Goal: Task Accomplishment & Management: Use online tool/utility

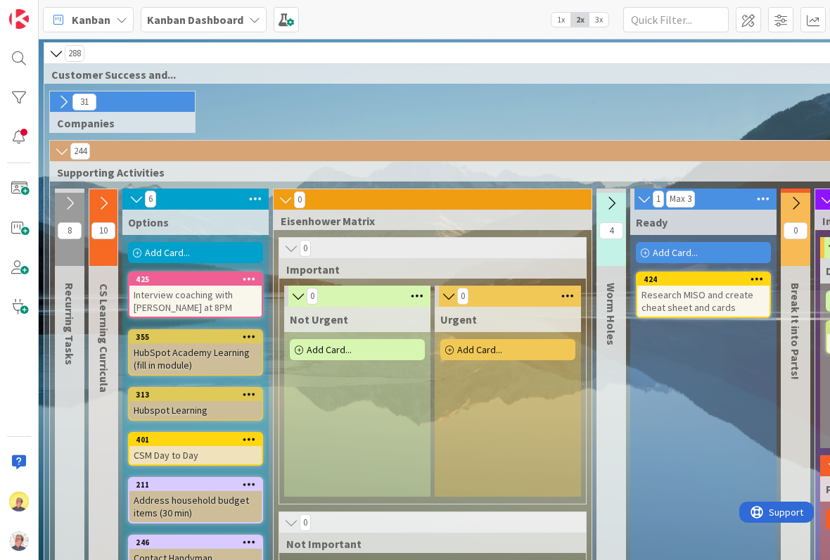
click at [237, 11] on span "Kanban Dashboard" at bounding box center [195, 19] width 96 height 17
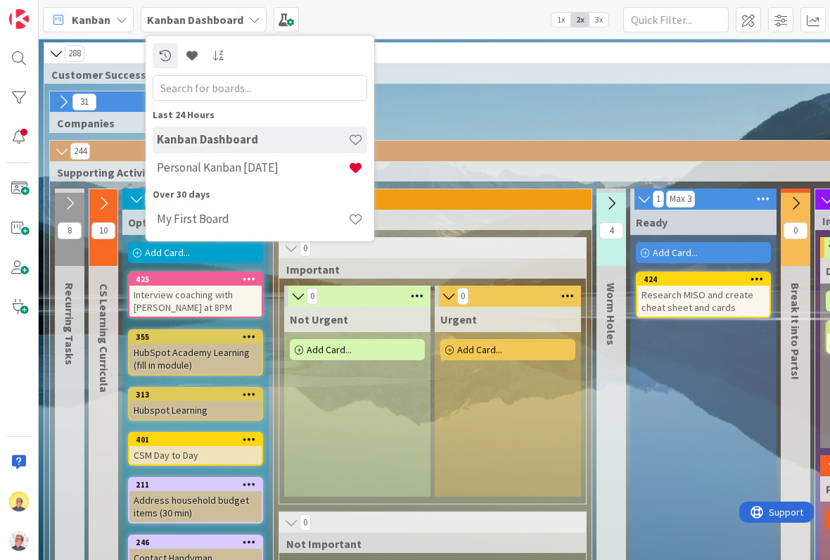
click at [263, 165] on h4 "Personal Kanban [DATE]" at bounding box center [252, 167] width 191 height 14
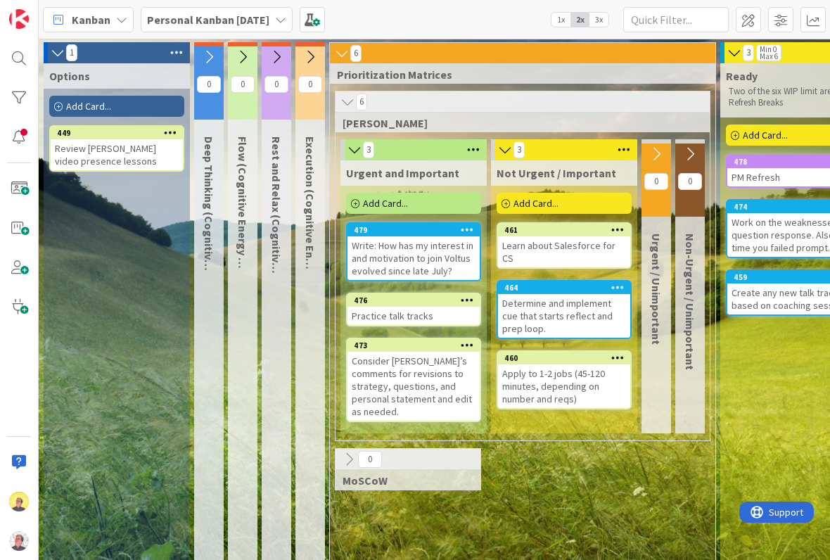
click at [325, 15] on span at bounding box center [312, 19] width 25 height 25
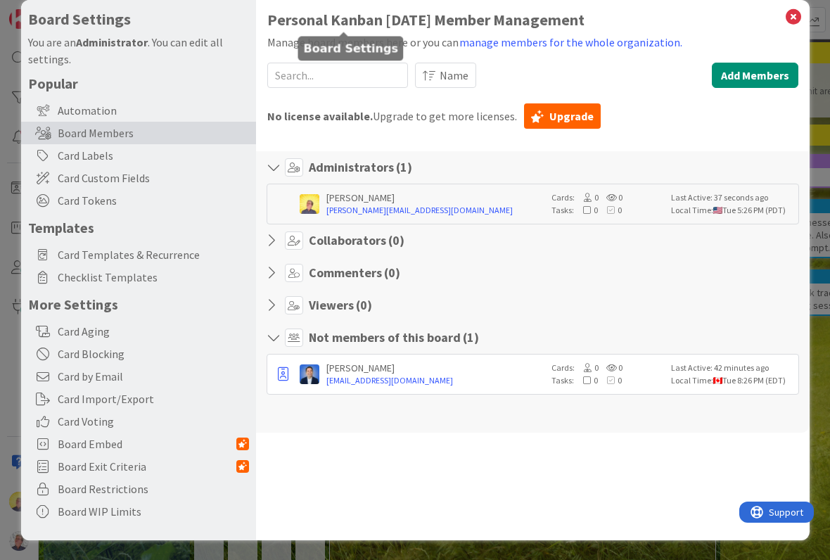
scroll to position [20, 0]
click at [790, 20] on icon at bounding box center [794, 17] width 18 height 20
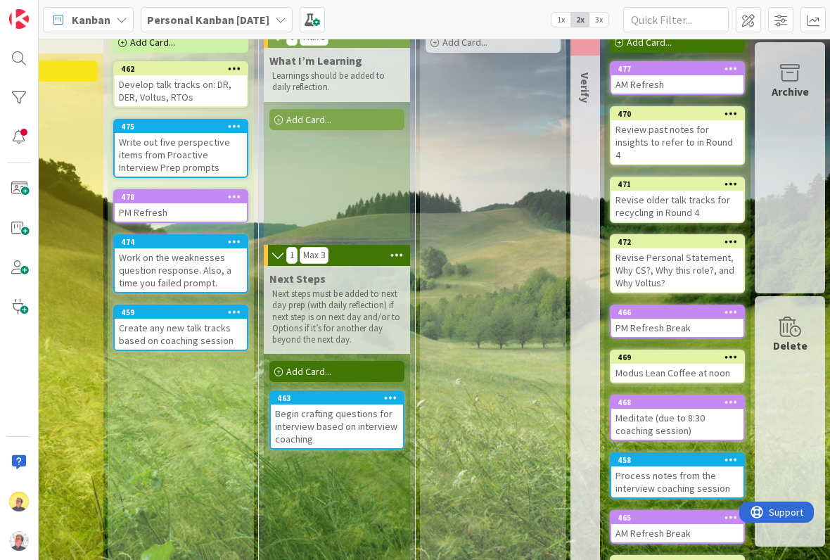
scroll to position [64, 764]
click at [334, 422] on div "Begin crafting questions for interview based on interview coaching" at bounding box center [337, 427] width 132 height 44
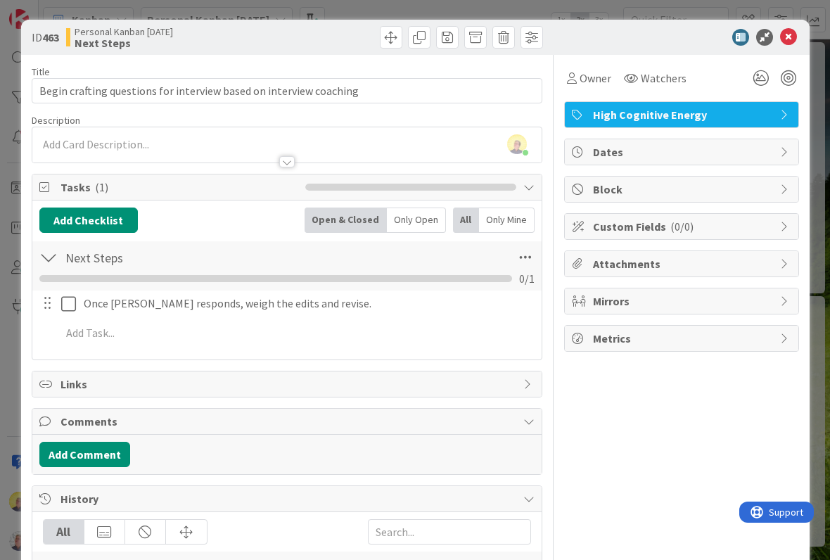
click at [788, 30] on icon at bounding box center [789, 37] width 17 height 17
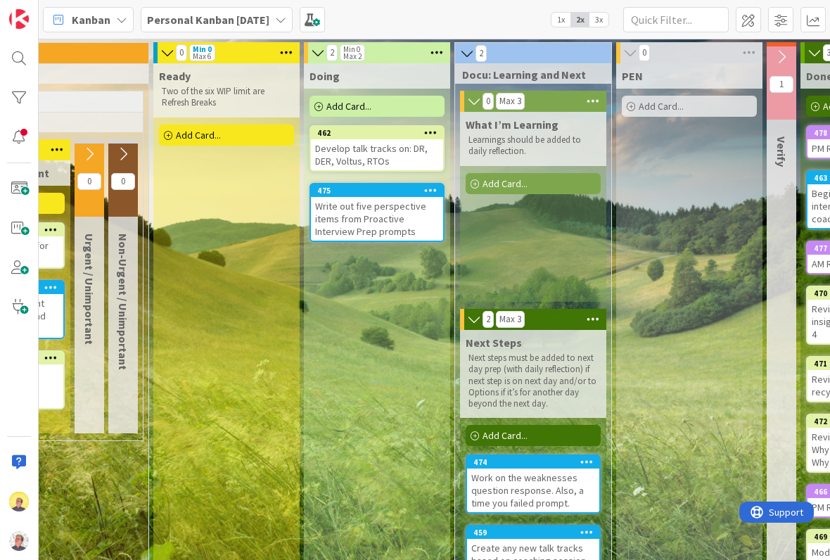
scroll to position [0, 567]
click at [372, 265] on div "Doing Add Card... 462 Develop talk tracks on: DR, DER, Voltus, RTOs 475 Write o…" at bounding box center [377, 393] width 146 height 660
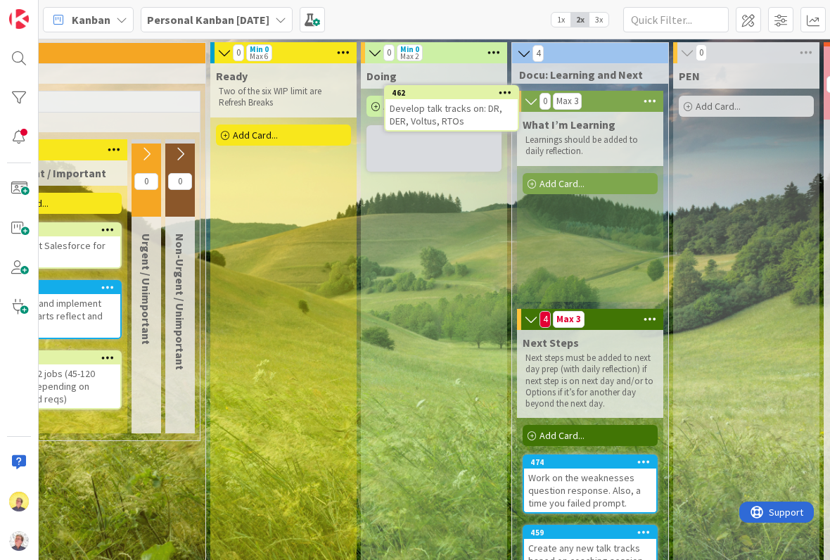
scroll to position [0, 510]
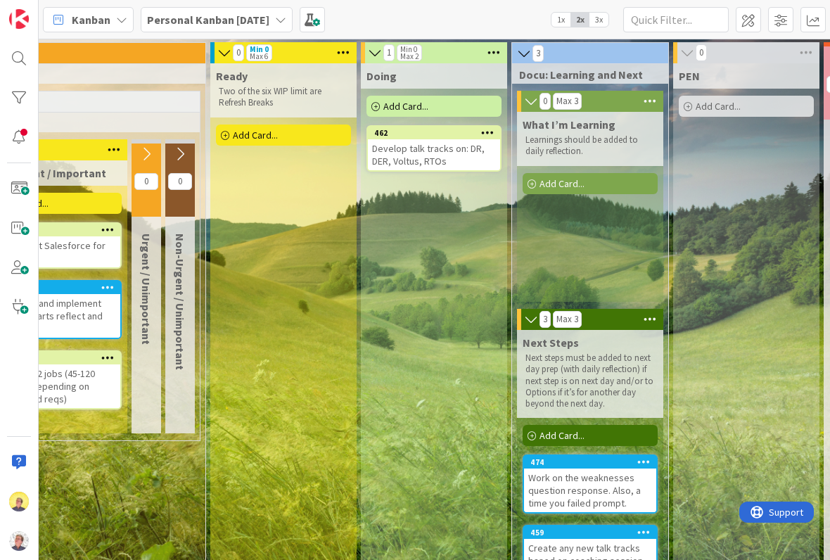
click at [458, 148] on div "Develop talk tracks on: DR, DER, Voltus, RTOs" at bounding box center [434, 154] width 132 height 31
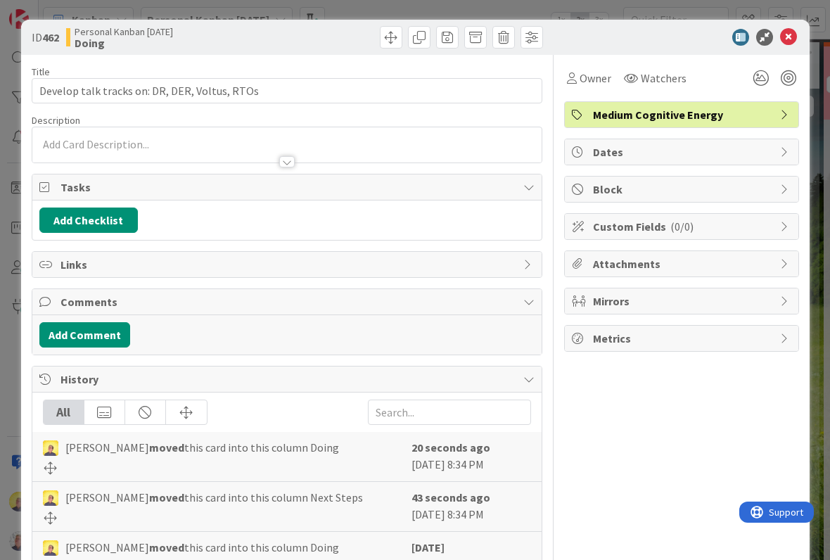
click at [122, 218] on button "Add Checklist" at bounding box center [88, 220] width 99 height 25
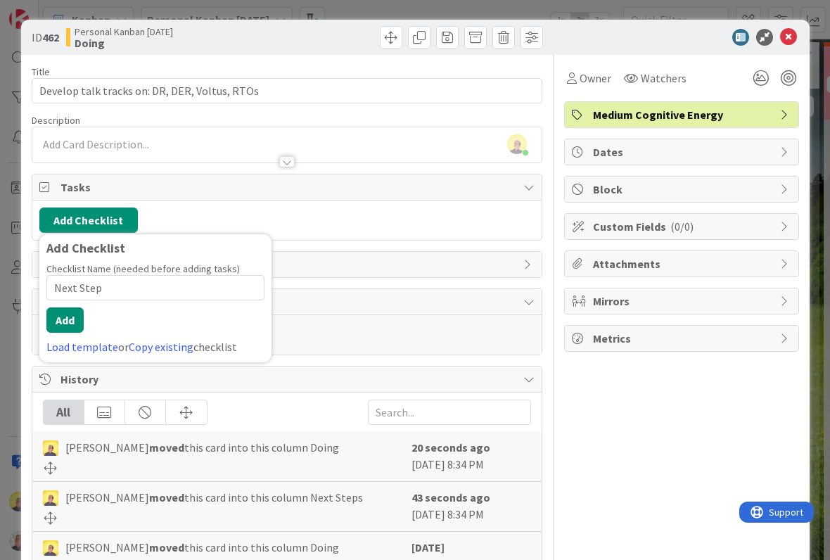
type input "Next Steps"
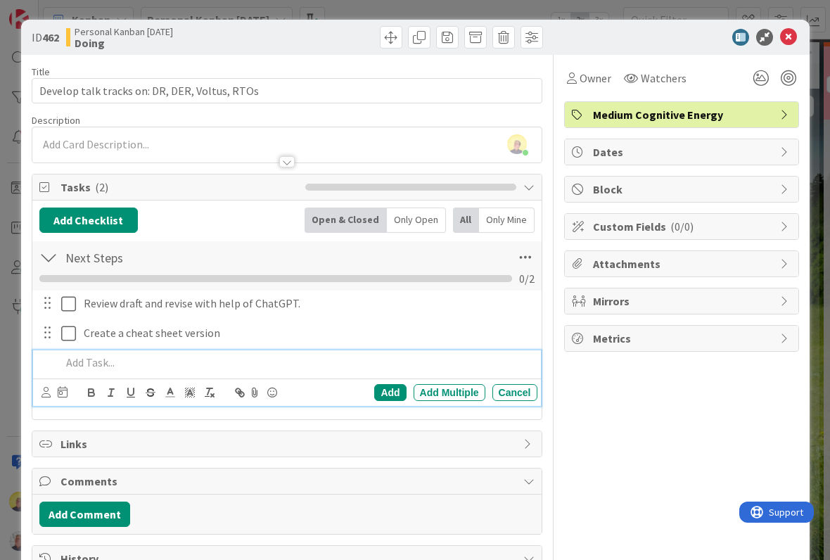
click at [793, 35] on icon at bounding box center [789, 37] width 17 height 17
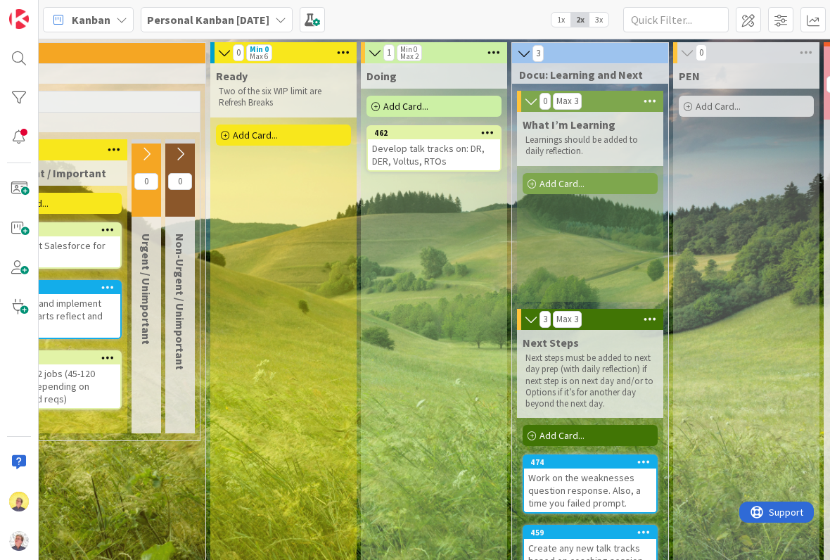
click at [474, 151] on div "Develop talk tracks on: DR, DER, Voltus, RTOs" at bounding box center [434, 154] width 132 height 31
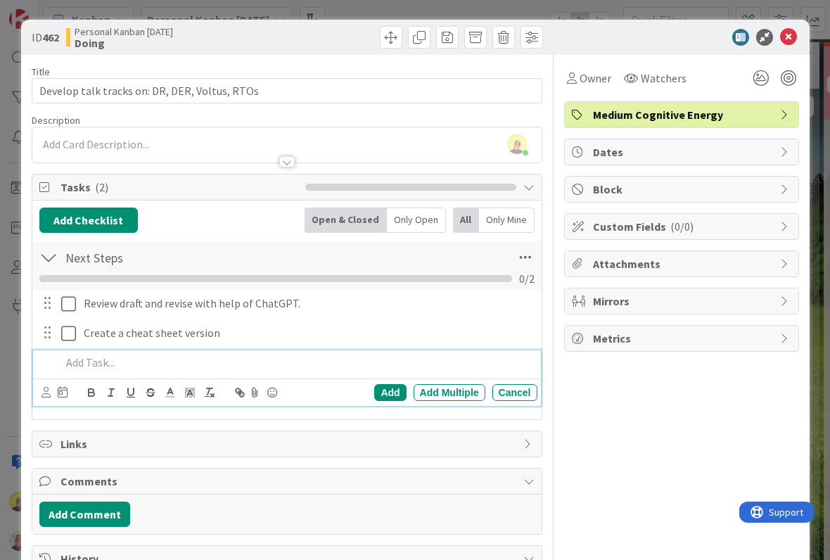
click at [791, 37] on icon at bounding box center [789, 37] width 17 height 17
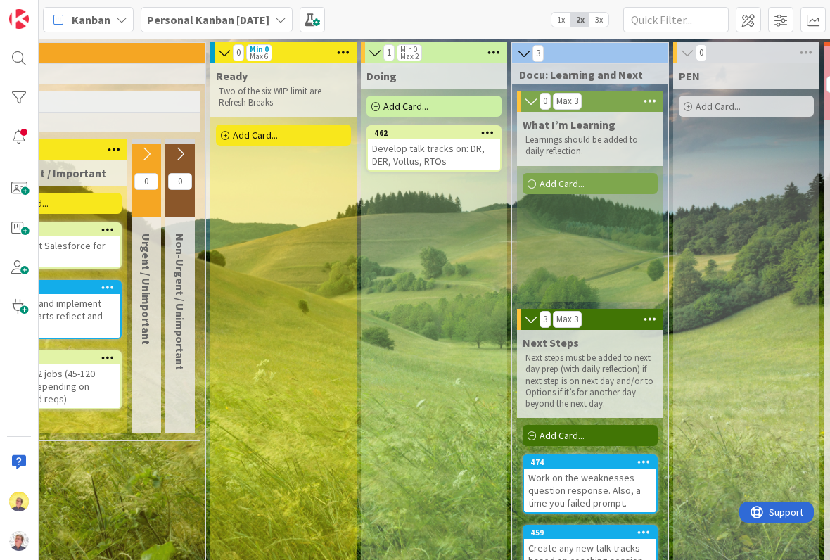
click at [603, 17] on span "3x" at bounding box center [599, 20] width 19 height 14
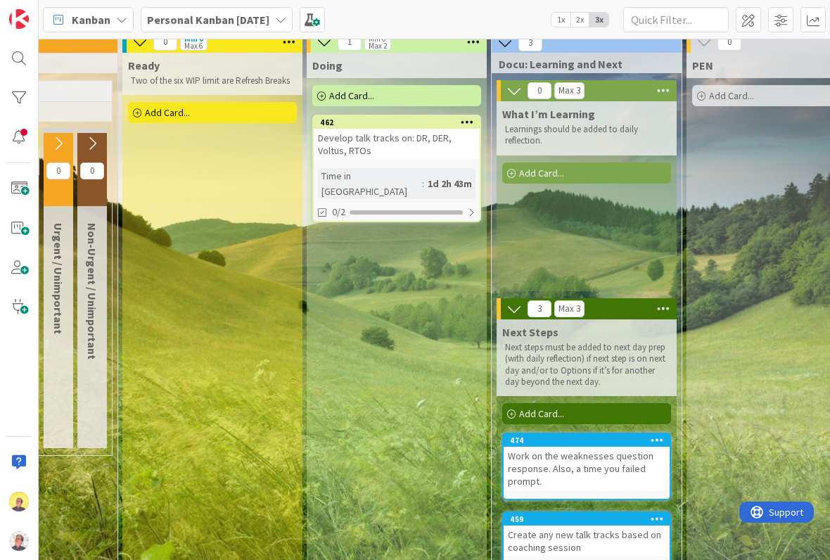
scroll to position [10, 700]
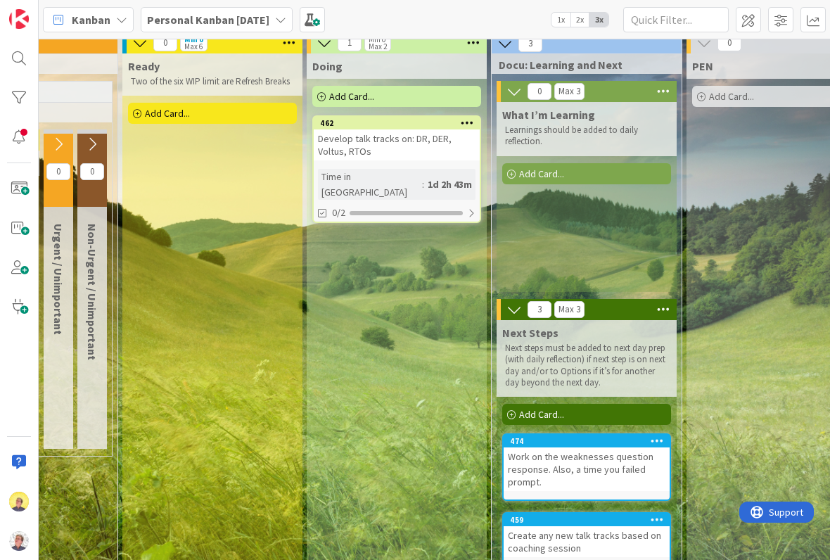
click at [623, 474] on div "Work on the weaknesses question response. Also, a time you failed prompt." at bounding box center [587, 470] width 166 height 44
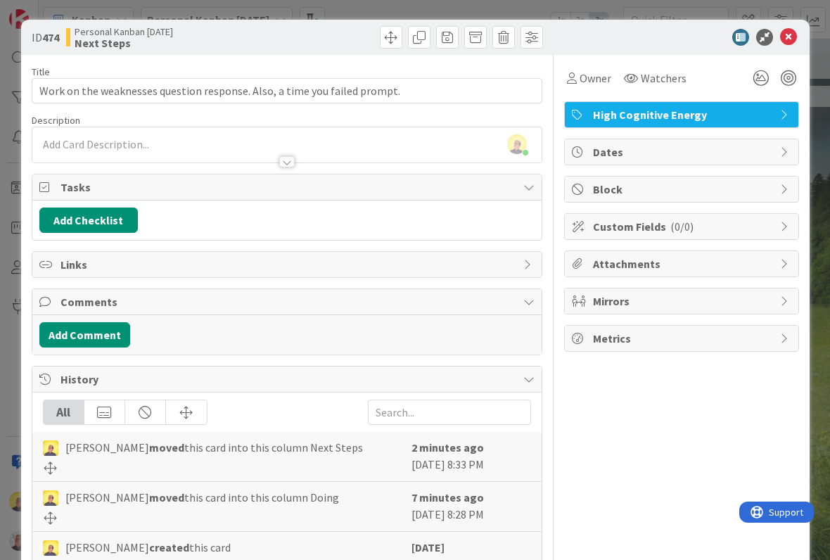
click at [119, 225] on button "Add Checklist" at bounding box center [88, 220] width 99 height 25
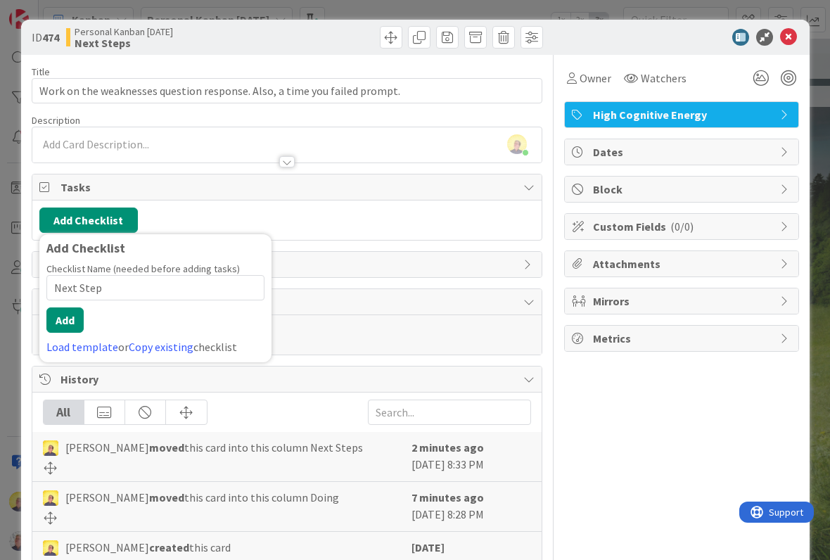
type input "Next Steps"
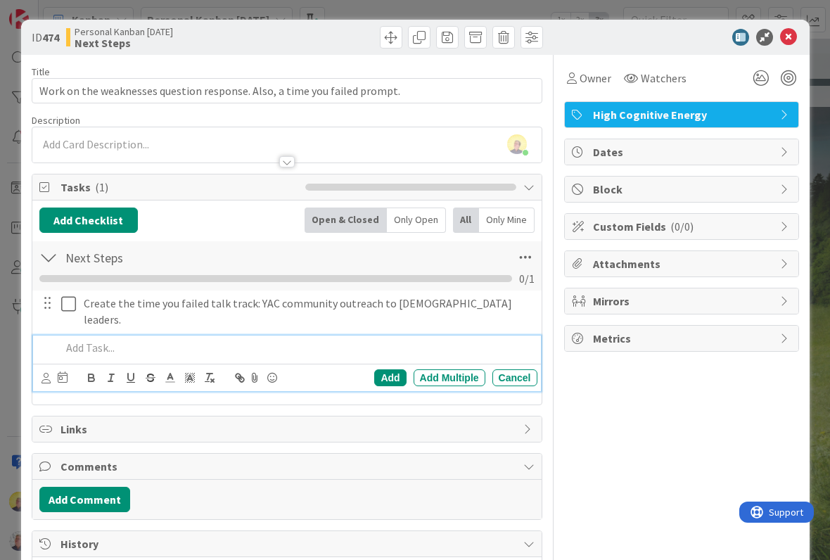
click at [788, 39] on icon at bounding box center [789, 37] width 17 height 17
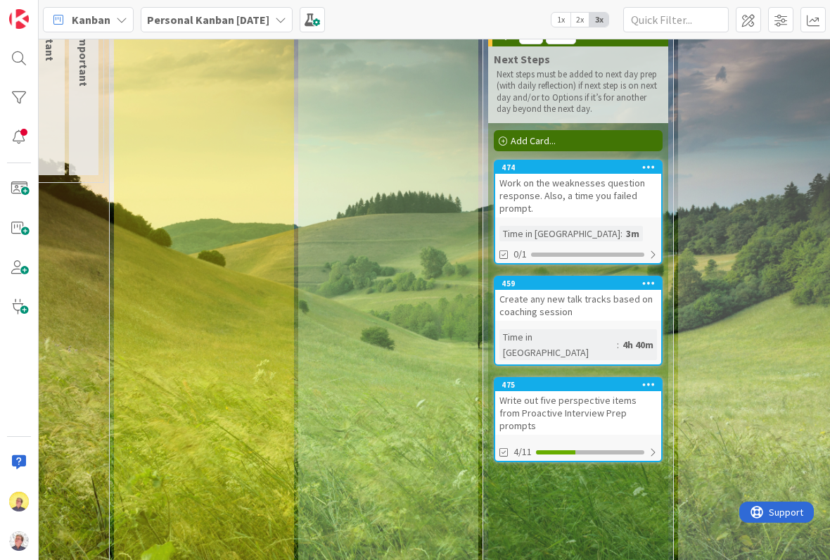
scroll to position [283, 709]
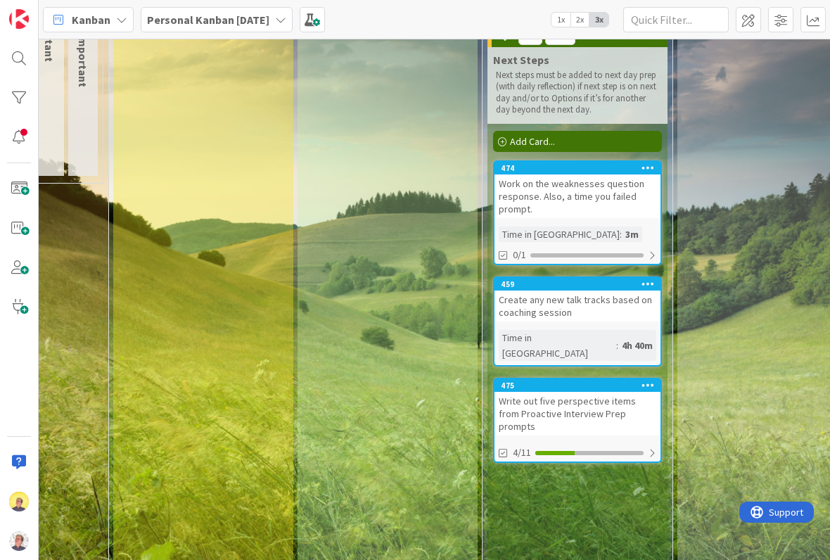
click at [581, 308] on div "Create any new talk tracks based on coaching session" at bounding box center [578, 306] width 166 height 31
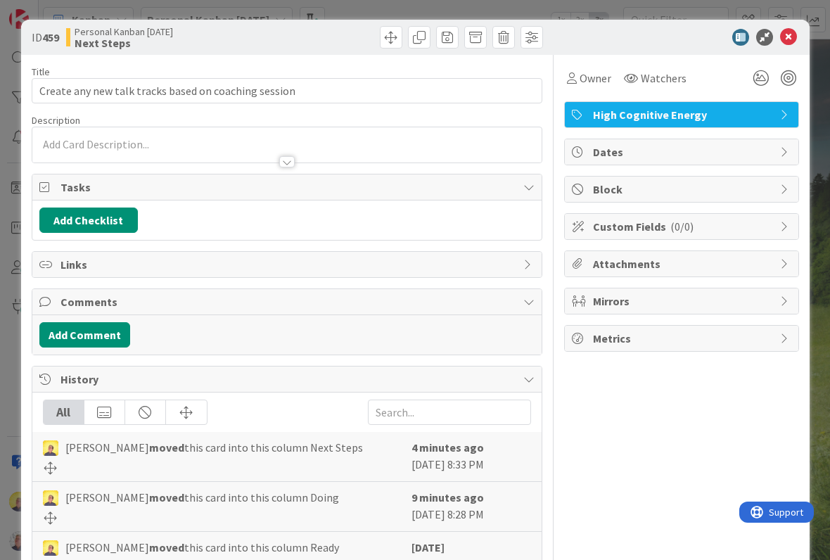
click at [114, 222] on button "Add Checklist" at bounding box center [88, 220] width 99 height 25
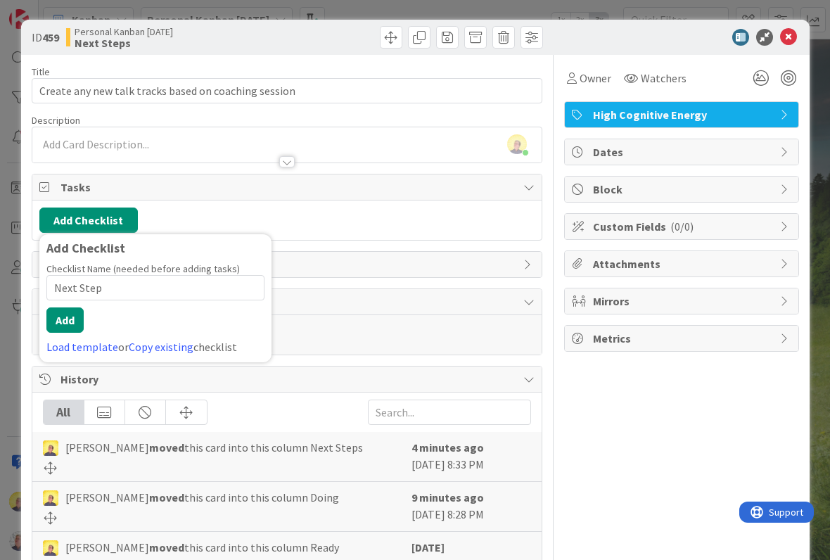
type input "Next Steps"
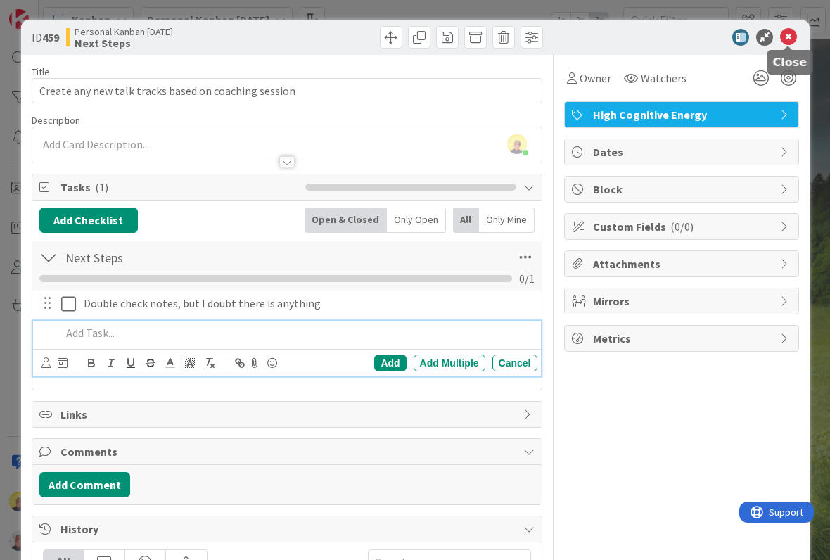
click at [787, 32] on icon at bounding box center [789, 37] width 17 height 17
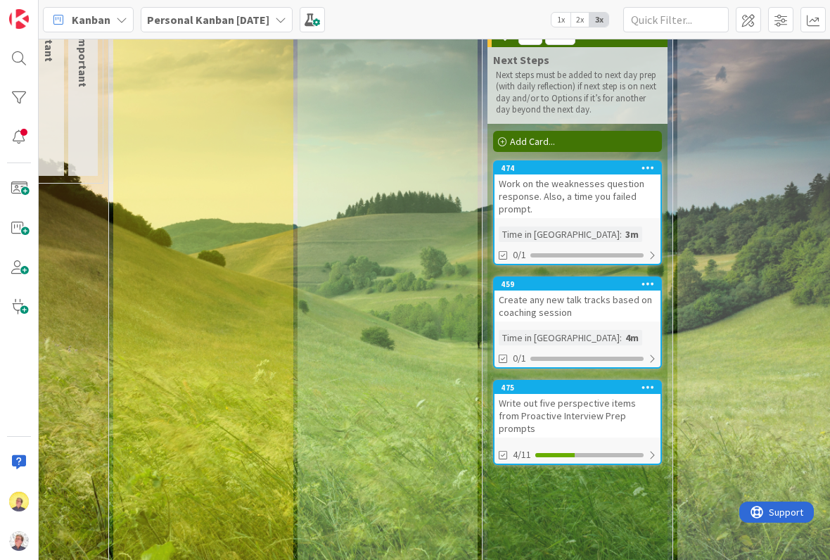
click at [617, 417] on div "Write out five perspective items from Proactive Interview Prep prompts" at bounding box center [578, 416] width 166 height 44
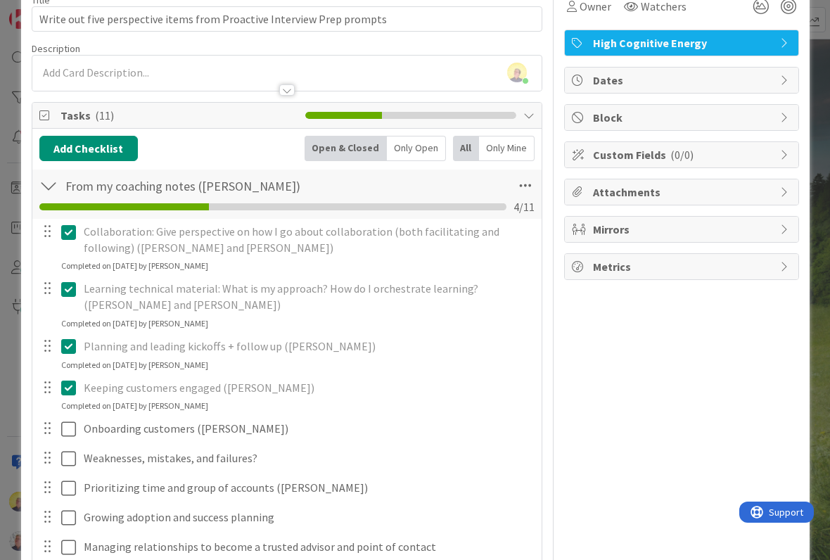
scroll to position [78, 0]
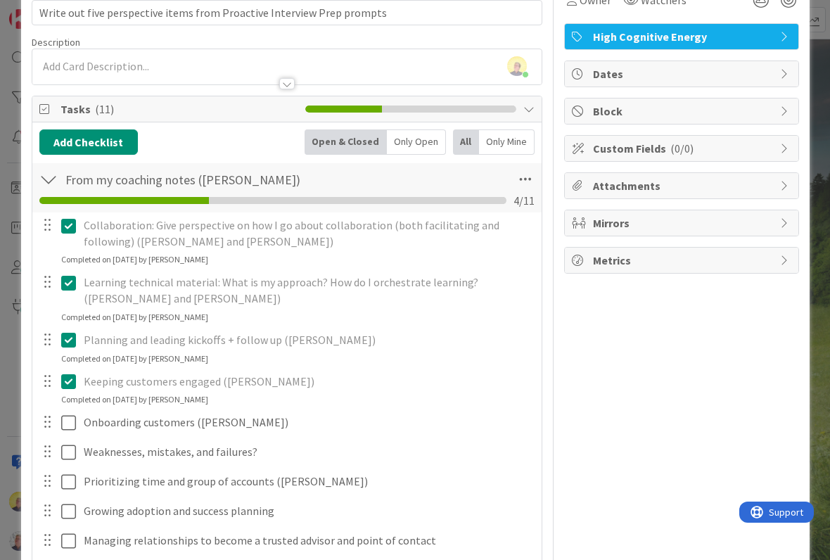
click at [110, 151] on button "Add Checklist" at bounding box center [88, 141] width 99 height 25
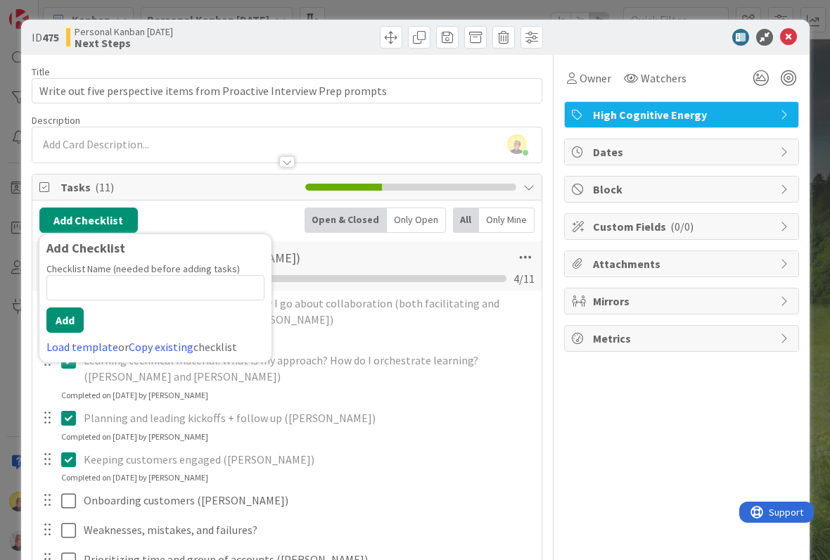
scroll to position [7, 0]
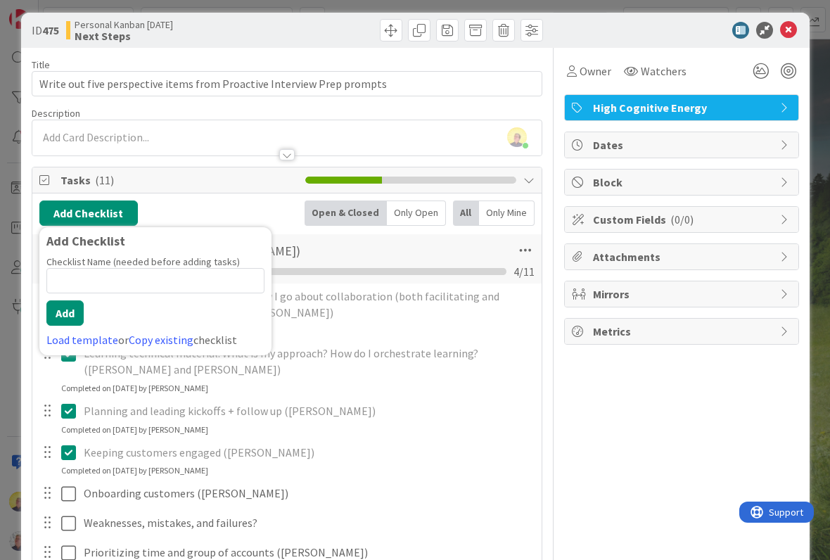
click at [372, 419] on div "Planning and leading kickoffs + follow up ([PERSON_NAME])" at bounding box center [308, 411] width 460 height 25
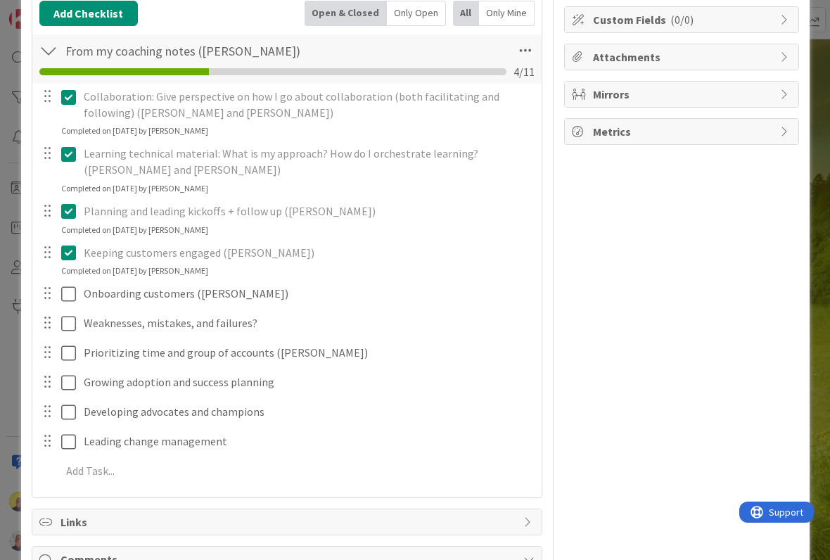
scroll to position [289, 0]
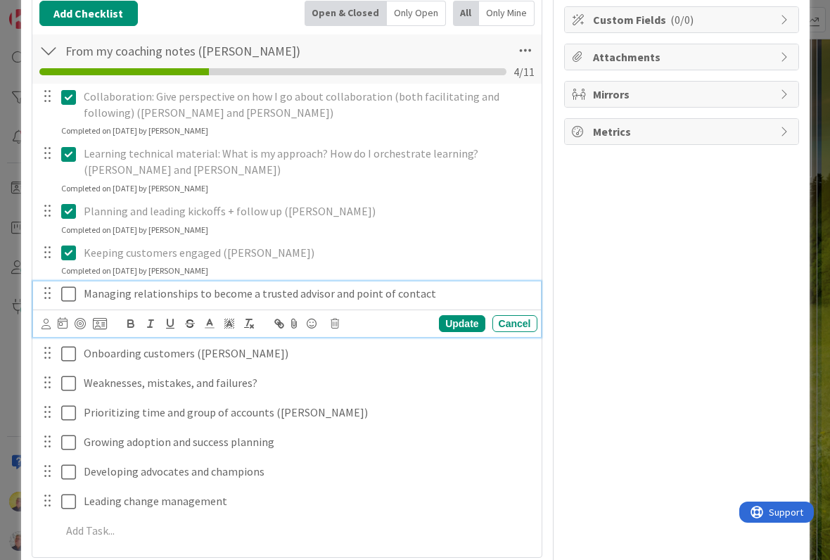
click at [114, 288] on p "Managing relationships to become a trusted advisor and point of contact" at bounding box center [308, 294] width 448 height 16
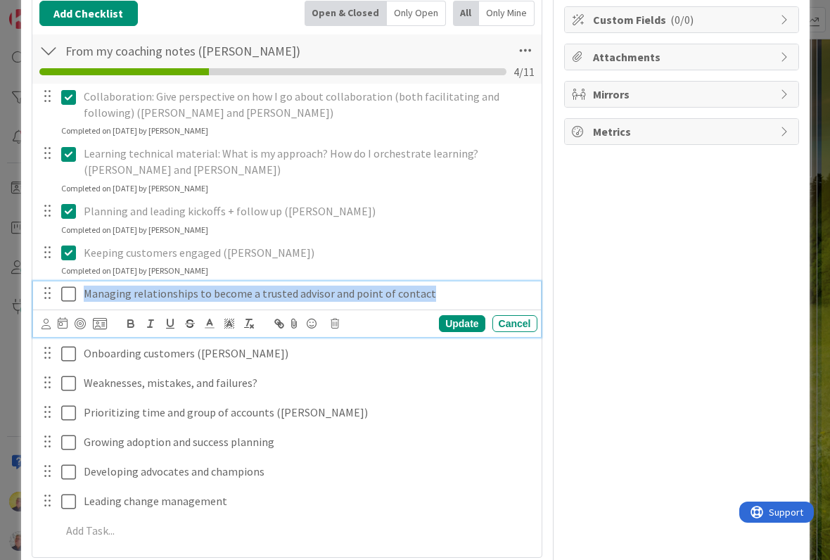
copy p "Managing relationships to become a trusted advisor and point of contact"
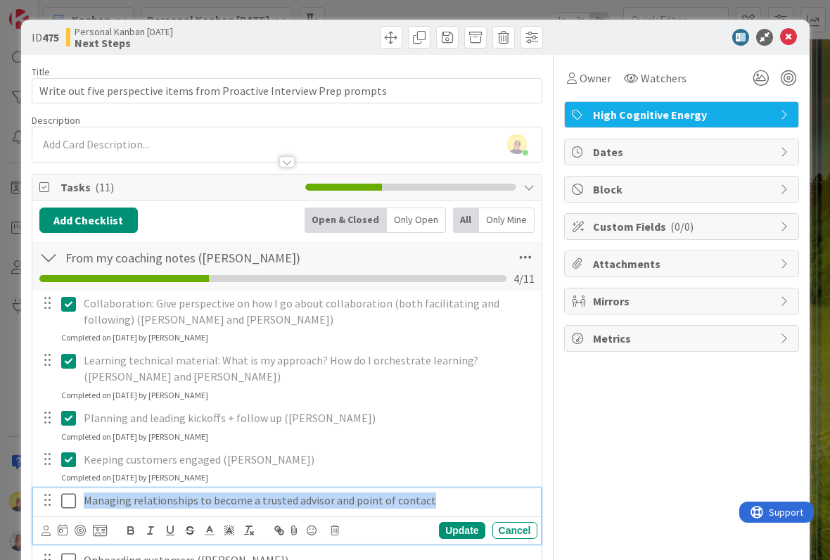
scroll to position [0, 0]
click at [112, 222] on button "Add Checklist" at bounding box center [88, 220] width 99 height 25
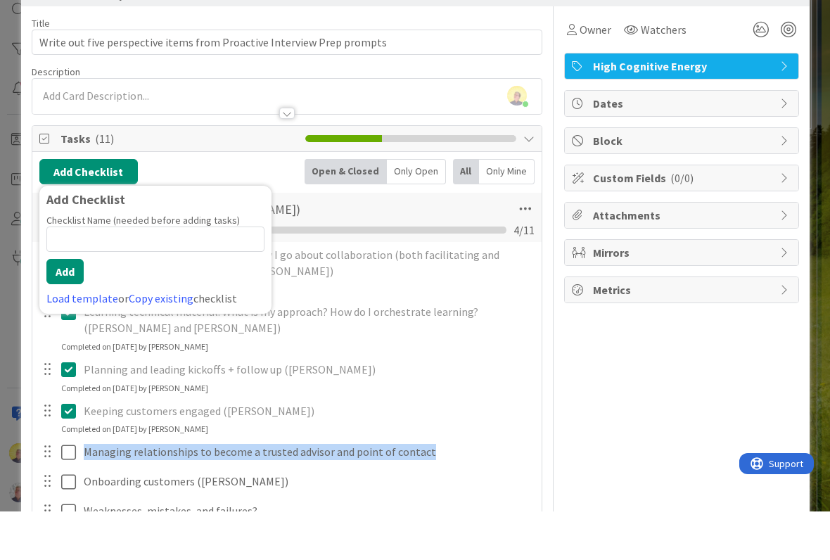
click at [165, 275] on input at bounding box center [155, 287] width 218 height 25
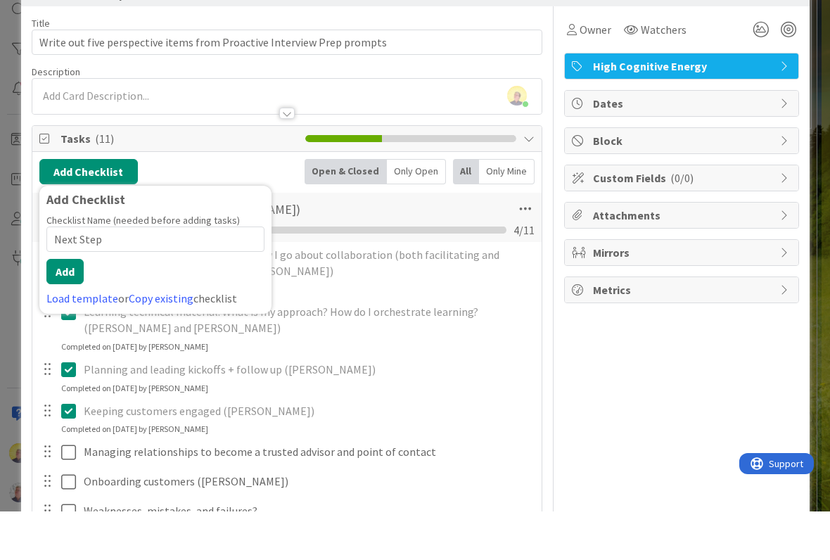
type input "Next Steps"
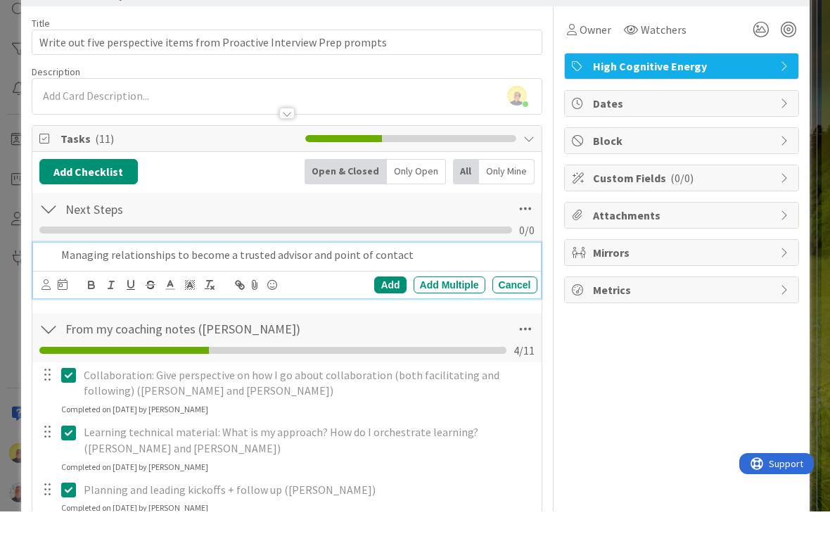
click at [60, 291] on div "Managing relationships to become a trusted advisor and point of contact" at bounding box center [297, 303] width 482 height 25
click at [399, 325] on div "Add" at bounding box center [390, 333] width 32 height 17
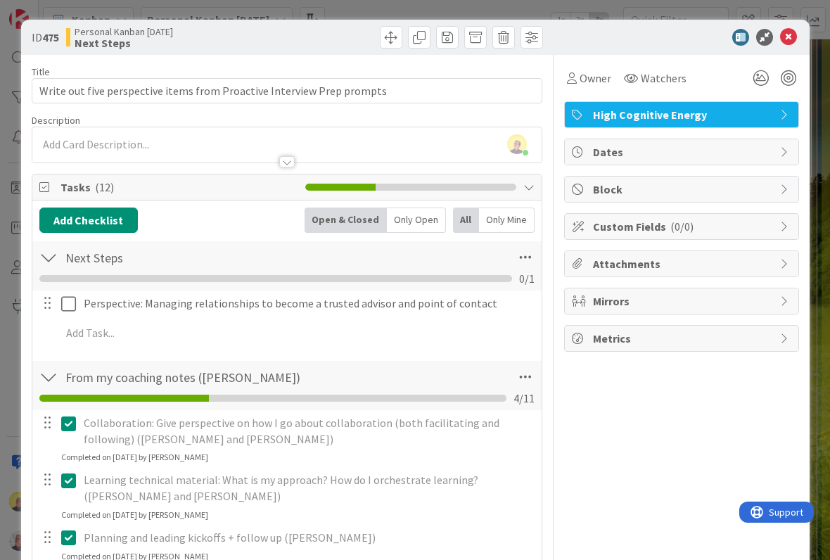
click at [788, 30] on icon at bounding box center [789, 37] width 17 height 17
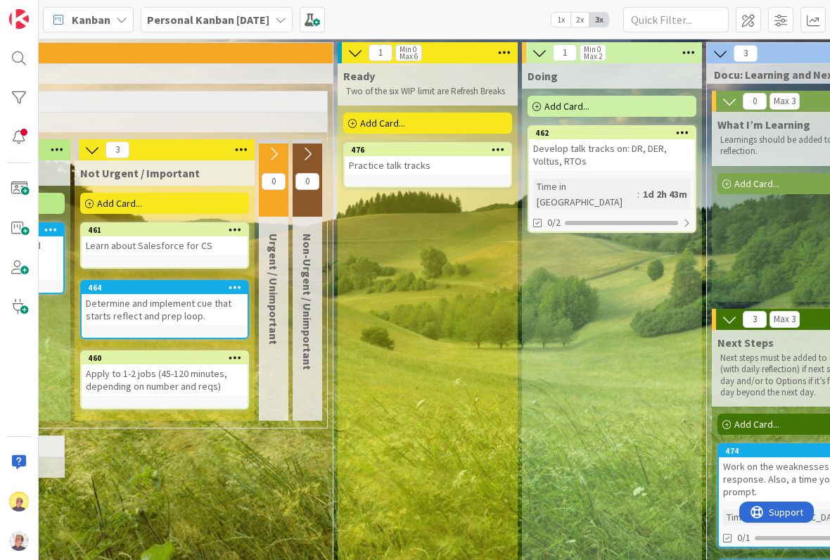
scroll to position [0, 483]
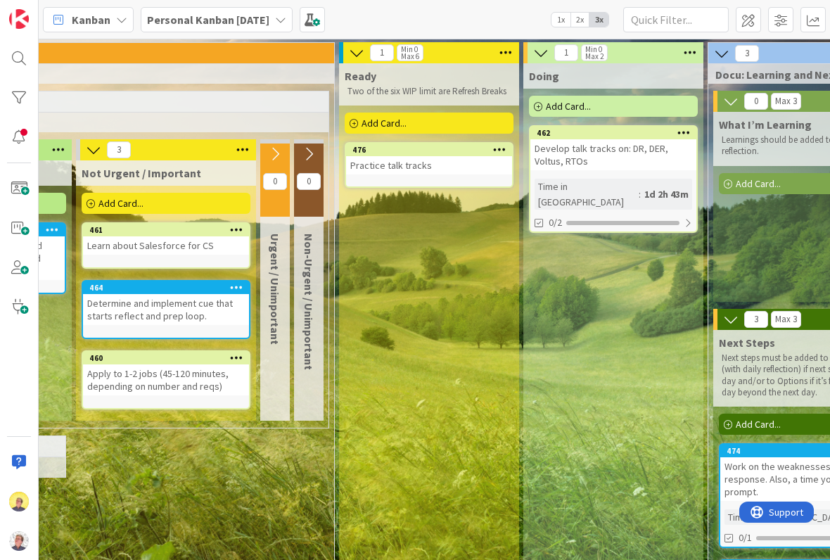
click at [498, 154] on icon at bounding box center [499, 149] width 13 height 10
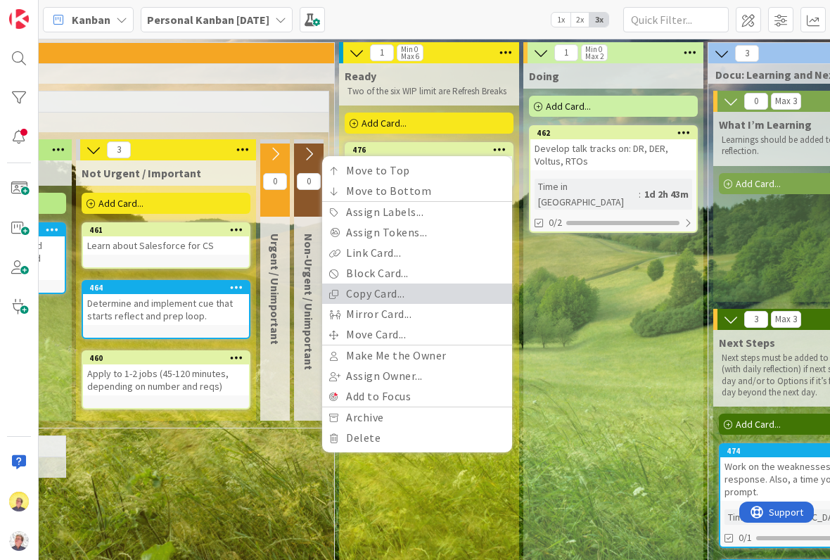
click at [397, 298] on link "Copy Card..." at bounding box center [417, 294] width 190 height 20
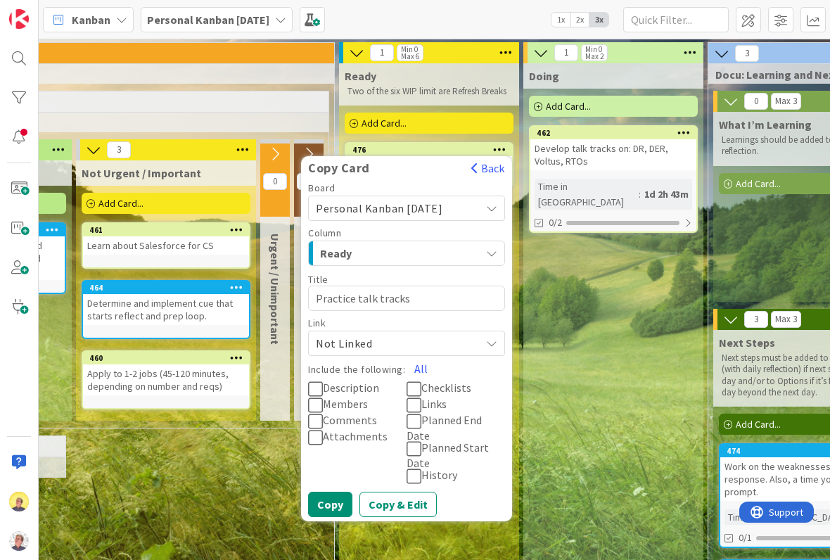
click at [341, 492] on button "Copy" at bounding box center [330, 504] width 44 height 25
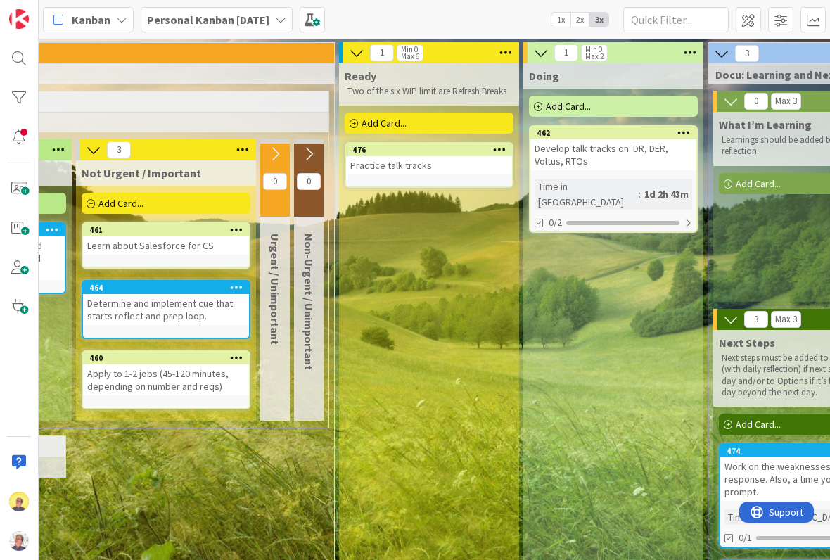
type textarea "x"
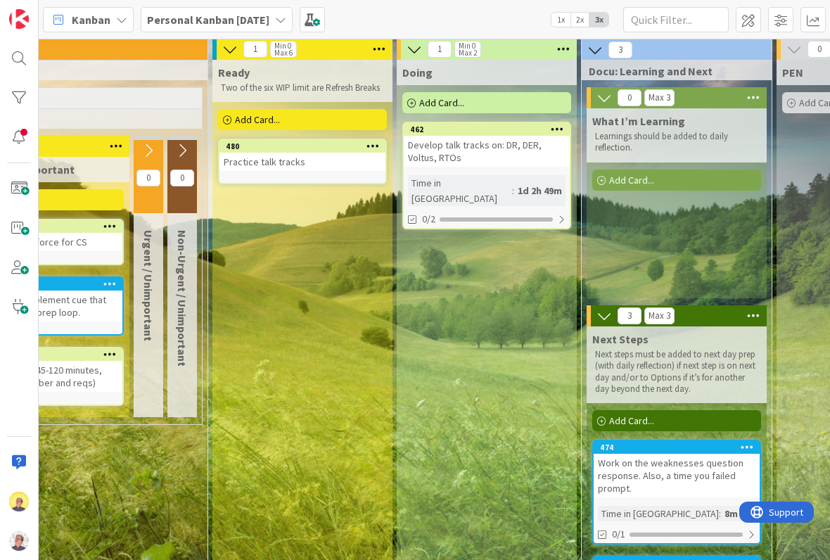
scroll to position [4, 608]
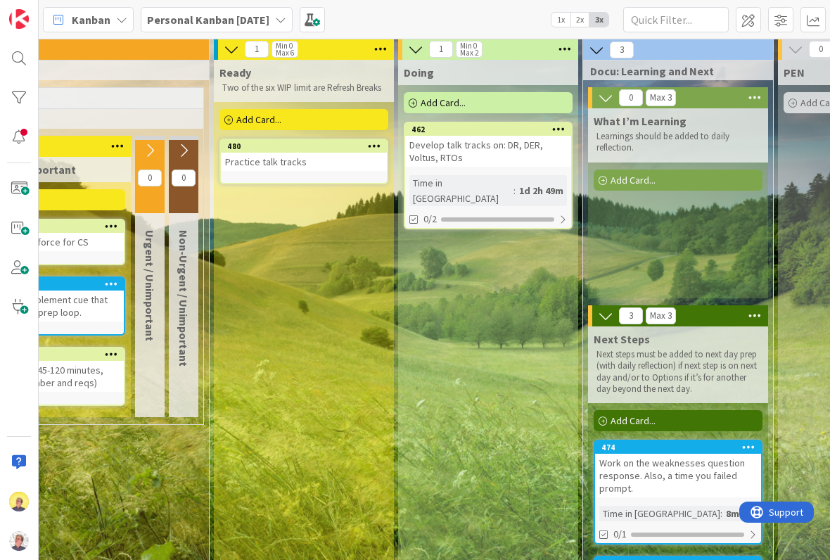
click at [524, 398] on div "Doing Add Card... 462 Develop talk tracks on: DR, DER, Voltus, RTOs Time in Col…" at bounding box center [488, 453] width 180 height 787
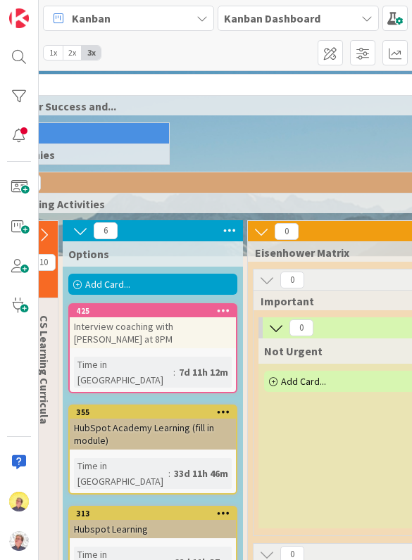
scroll to position [-1, 66]
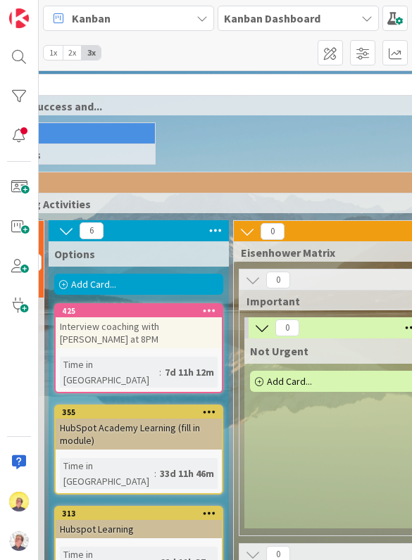
click at [263, 13] on div "Kanban Dashboard" at bounding box center [297, 18] width 161 height 25
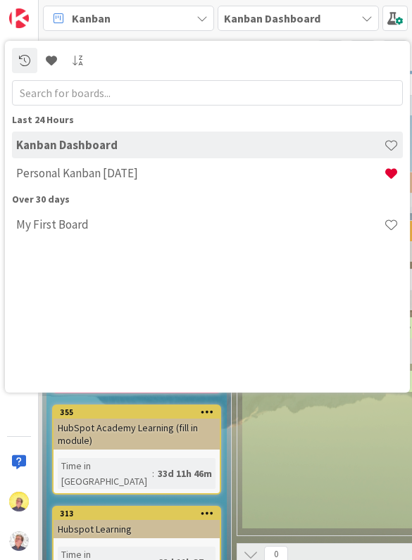
scroll to position [0, 82]
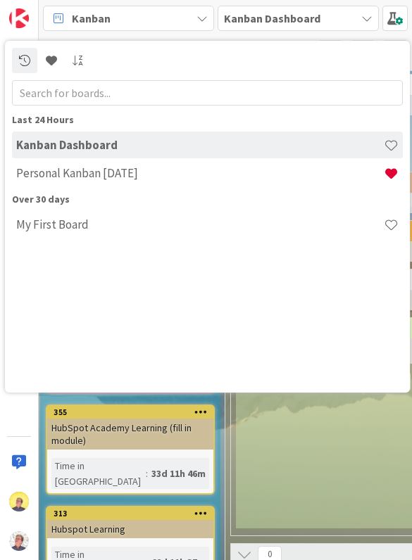
click at [179, 177] on h4 "Personal Kanban [DATE]" at bounding box center [199, 173] width 367 height 14
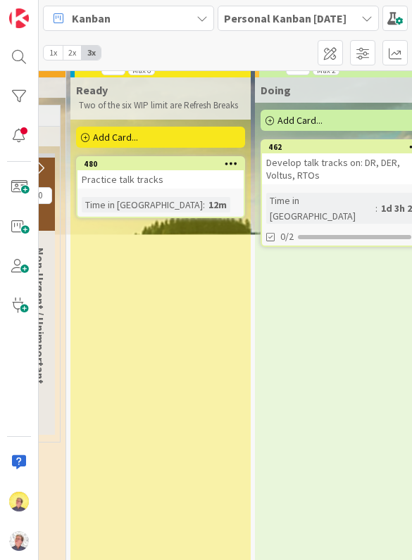
scroll to position [18, 757]
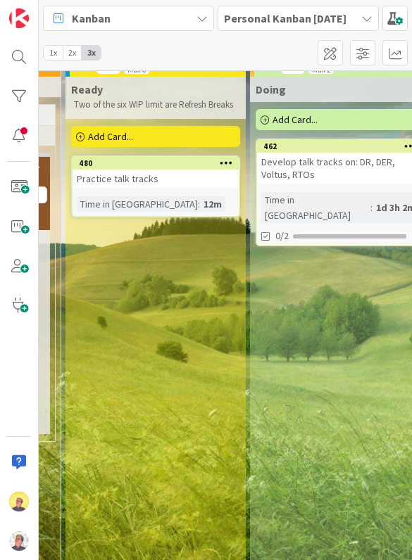
click at [263, 172] on div "Develop talk tracks on: DR, DER, Voltus, RTOs" at bounding box center [340, 168] width 166 height 31
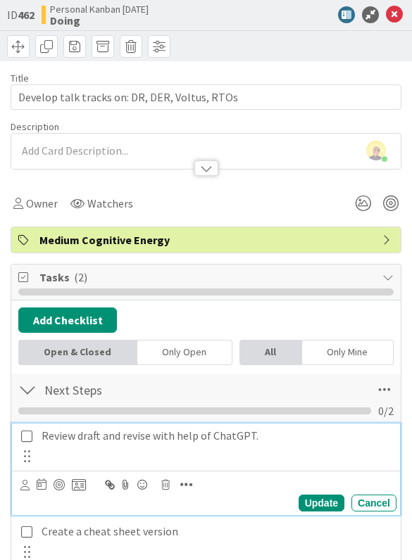
click at [70, 437] on p "Review draft and revise with help of ChatGPT." at bounding box center [216, 436] width 349 height 16
click at [74, 432] on p "Review draft and revise with help of ChatGPT." at bounding box center [216, 436] width 349 height 16
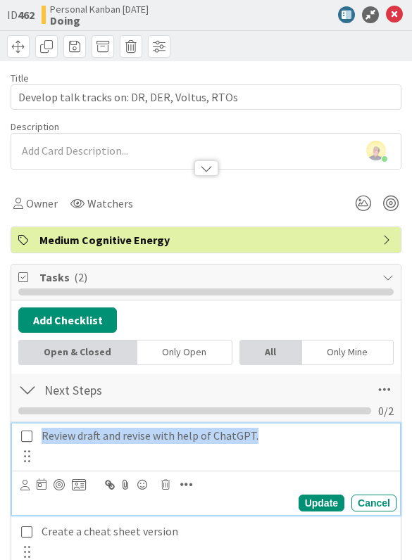
copy p "Review draft and revise with help of ChatGPT."
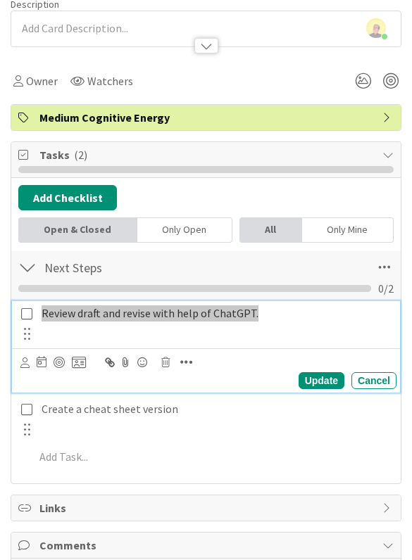
scroll to position [124, 0]
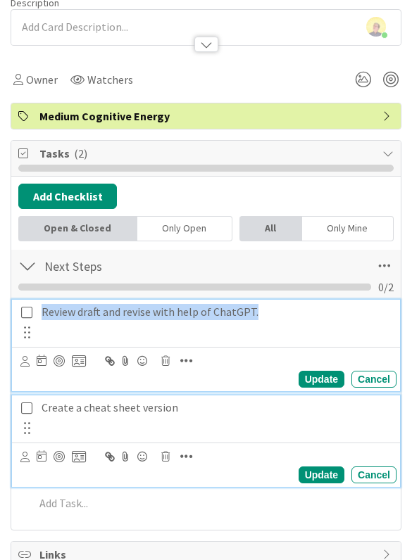
click at [61, 407] on p "Create a cheat sheet version" at bounding box center [216, 408] width 349 height 16
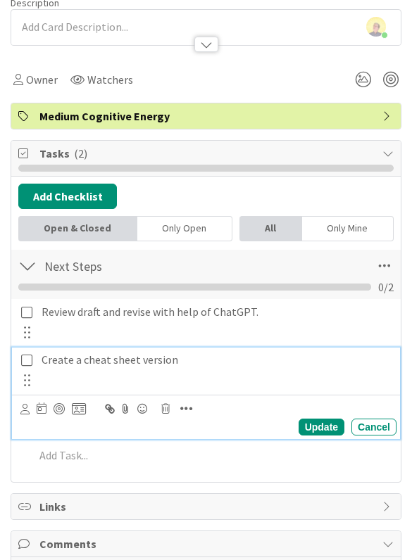
click at [67, 367] on p "Create a cheat sheet version" at bounding box center [216, 360] width 349 height 16
copy p "Create a cheat sheet version"
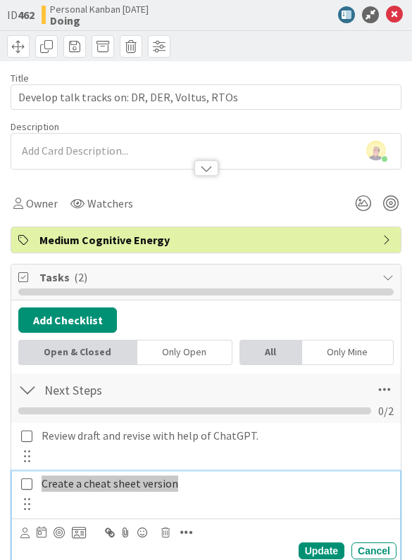
scroll to position [0, 0]
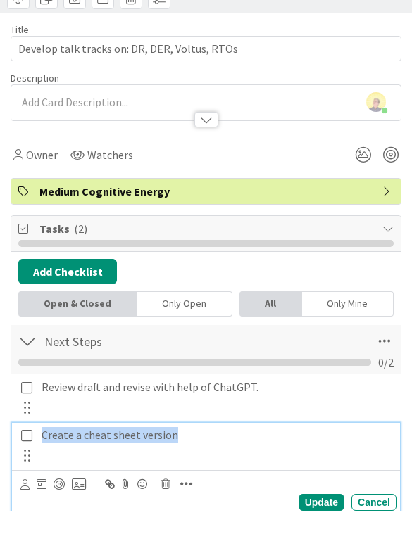
click at [263, 0] on html "Kanban Personal Kanban September 25 1x 2x 3x 1 Options Add Card... 449 Review D…" at bounding box center [206, 280] width 412 height 560
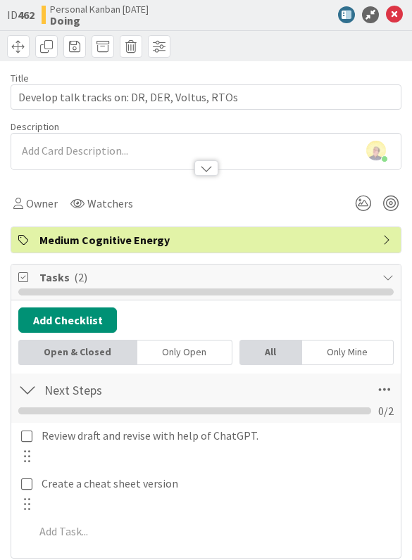
click at [263, 13] on icon at bounding box center [394, 14] width 17 height 17
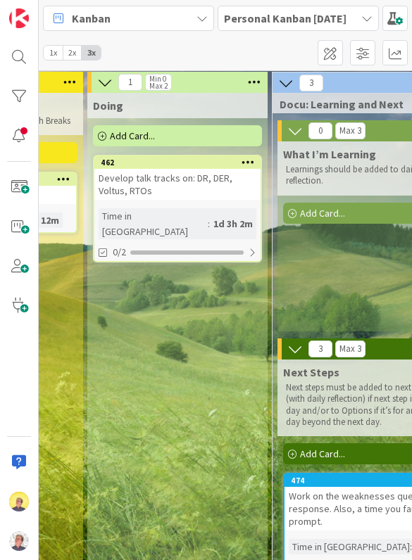
scroll to position [1, 919]
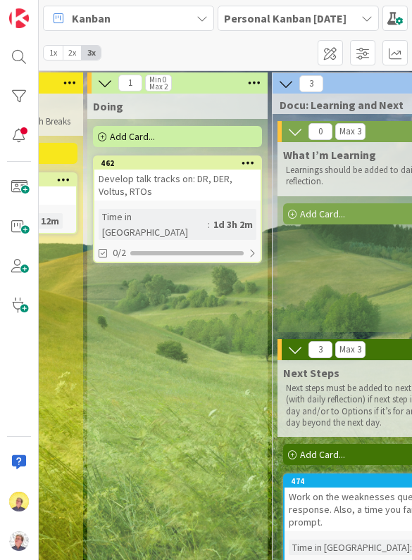
click at [198, 190] on div "Develop talk tracks on: DR, DER, Voltus, RTOs" at bounding box center [177, 185] width 166 height 31
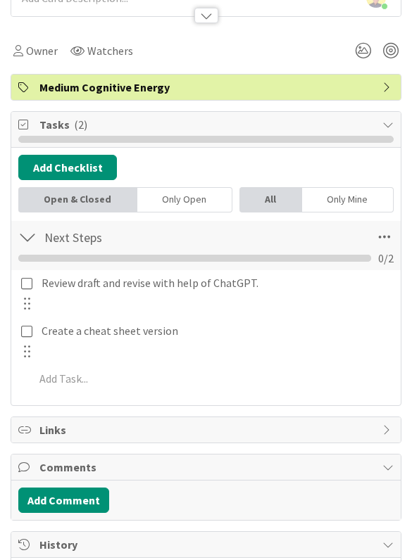
scroll to position [151, 0]
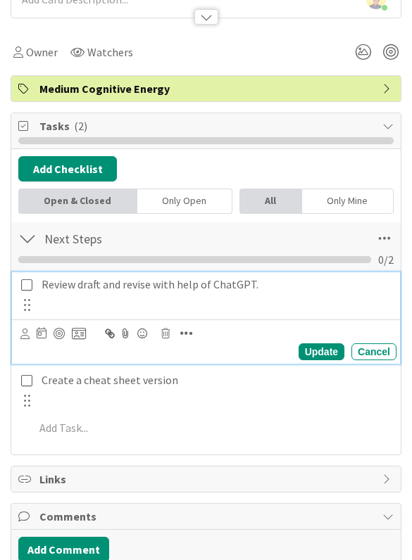
click at [215, 283] on p "Review draft and revise with help of ChatGPT." at bounding box center [216, 285] width 349 height 16
click at [80, 336] on icon at bounding box center [79, 333] width 14 height 13
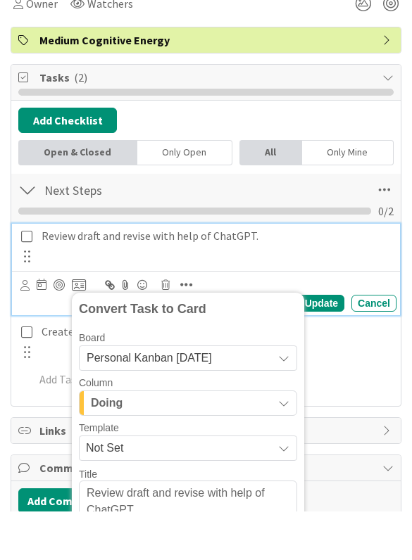
click at [263, 439] on button "Doing" at bounding box center [188, 451] width 218 height 25
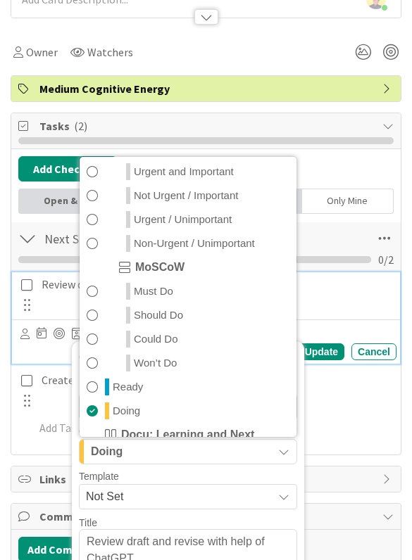
scroll to position [206, 0]
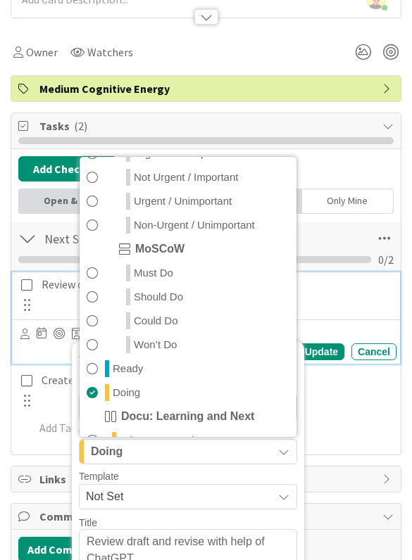
click at [114, 360] on span "Ready" at bounding box center [128, 368] width 30 height 17
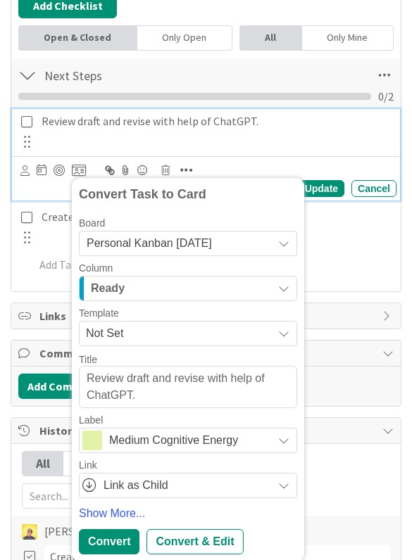
scroll to position [317, 0]
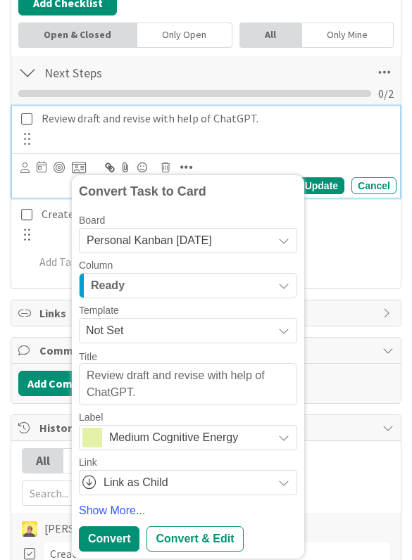
click at [125, 526] on div "Convert" at bounding box center [109, 538] width 61 height 25
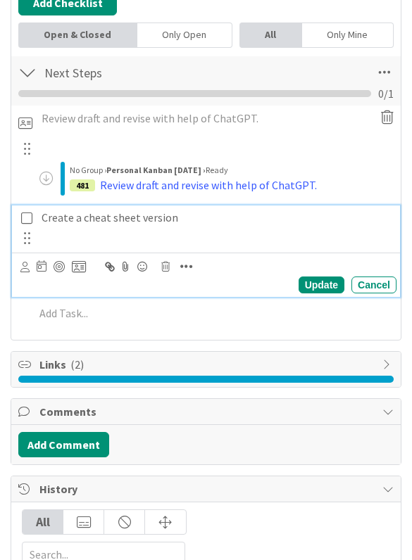
click at [75, 216] on p "Create a cheat sheet version" at bounding box center [216, 218] width 349 height 16
click at [84, 263] on icon at bounding box center [79, 266] width 14 height 13
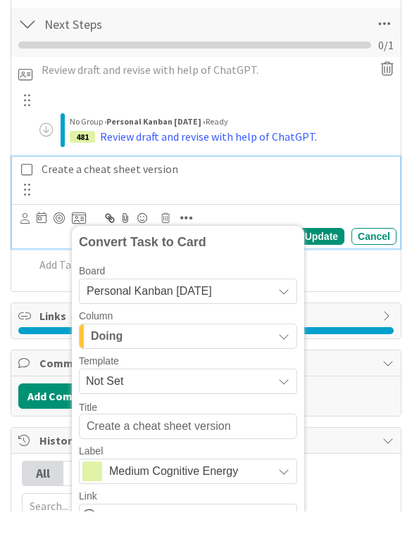
click at [176, 374] on div "Doing" at bounding box center [179, 385] width 185 height 23
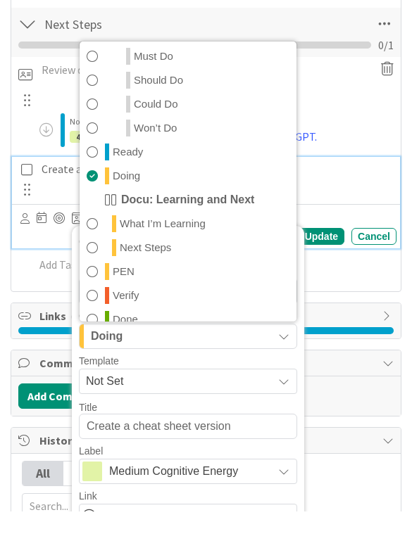
scroll to position [305, 0]
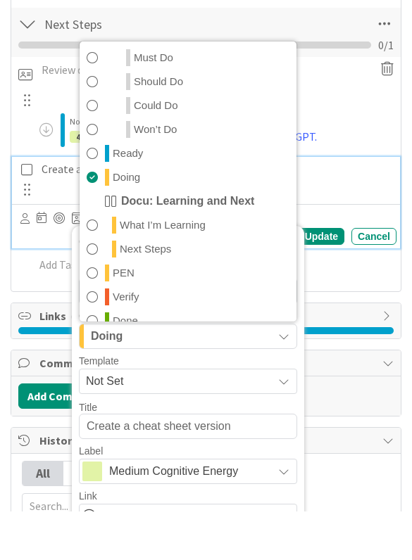
click at [136, 194] on span "Ready" at bounding box center [128, 202] width 30 height 17
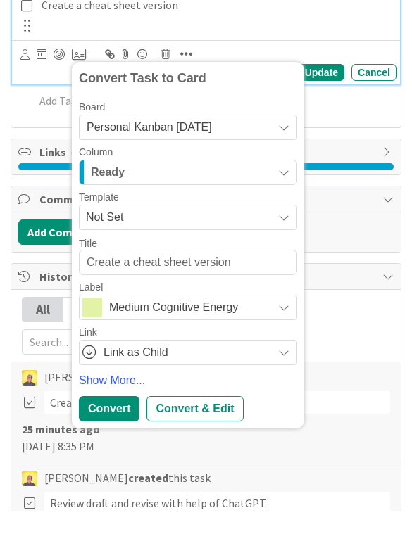
scroll to position [498, 0]
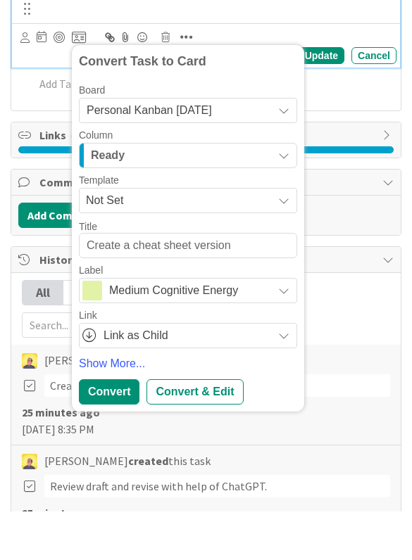
click at [118, 428] on div "Convert" at bounding box center [109, 440] width 61 height 25
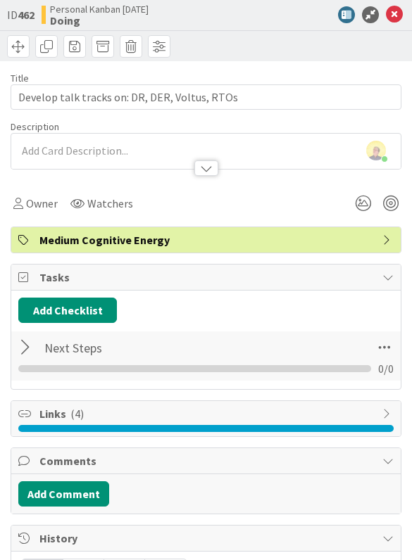
scroll to position [0, 0]
click at [263, 13] on icon at bounding box center [394, 14] width 17 height 17
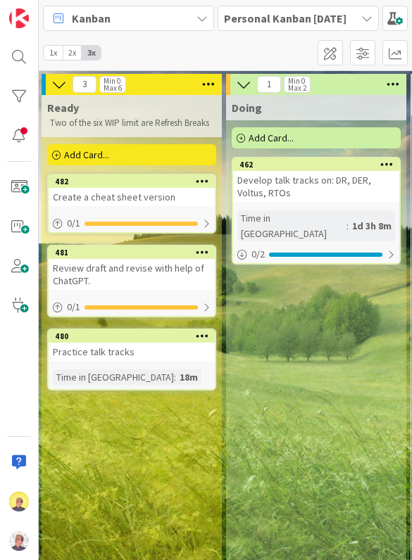
scroll to position [0, 781]
click at [263, 218] on div "1d 3h 8m" at bounding box center [371, 225] width 46 height 15
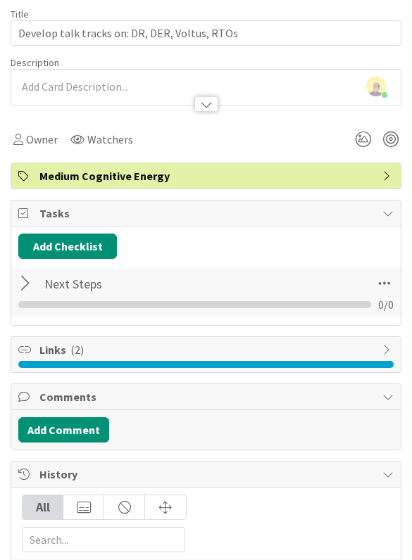
scroll to position [63, 0]
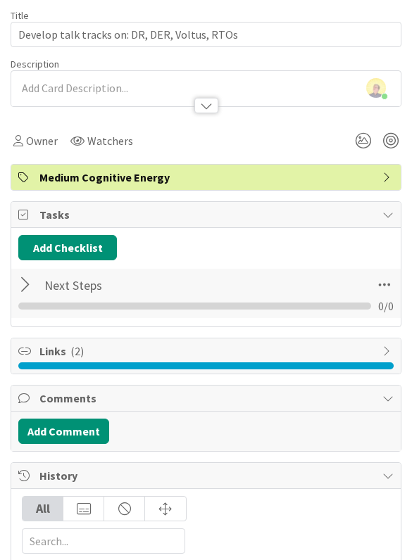
click at [27, 283] on div at bounding box center [27, 284] width 18 height 25
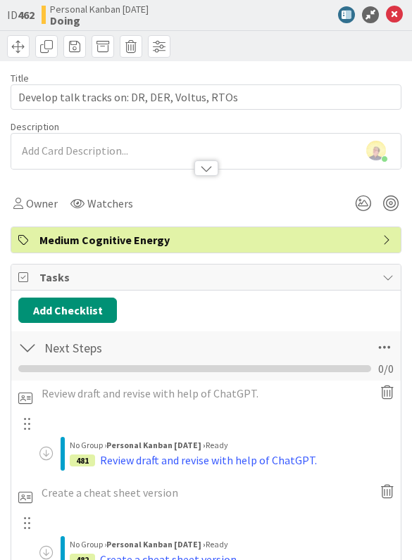
scroll to position [0, 0]
click at [263, 9] on icon at bounding box center [394, 14] width 17 height 17
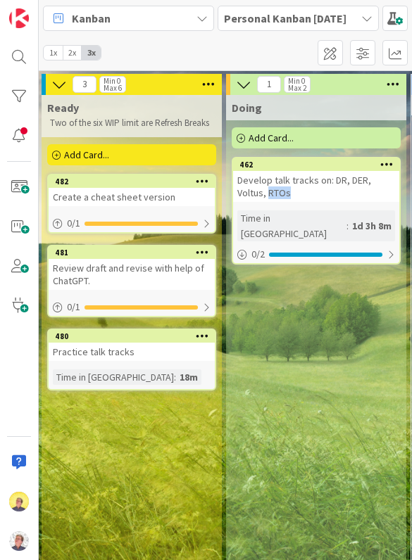
click at [263, 355] on div "Doing Add Card... 462 Develop talk tracks on: DR, DER, Voltus, RTOs Time in Col…" at bounding box center [316, 491] width 180 height 792
click at [263, 333] on div "Doing Add Card... 462 Develop talk tracks on: DR, DER, Voltus, RTOs Time in Col…" at bounding box center [316, 491] width 180 height 792
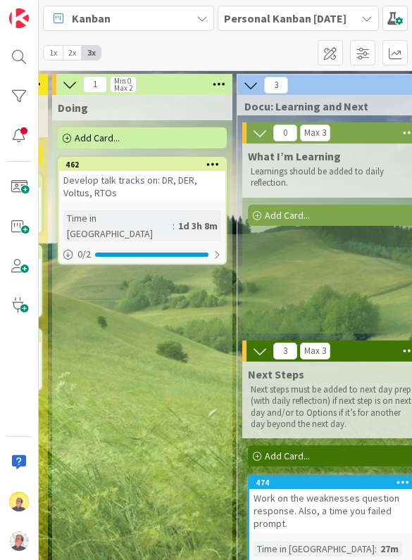
scroll to position [0, 954]
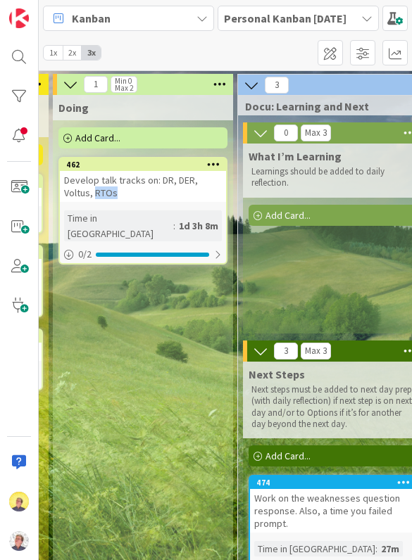
click at [160, 310] on div "Doing Add Card... 462 Develop talk tracks on: DR, DER, Voltus, RTOs Time in Col…" at bounding box center [143, 491] width 180 height 792
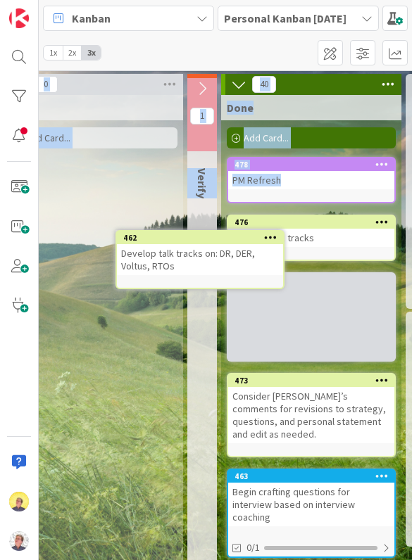
scroll to position [0, 1385]
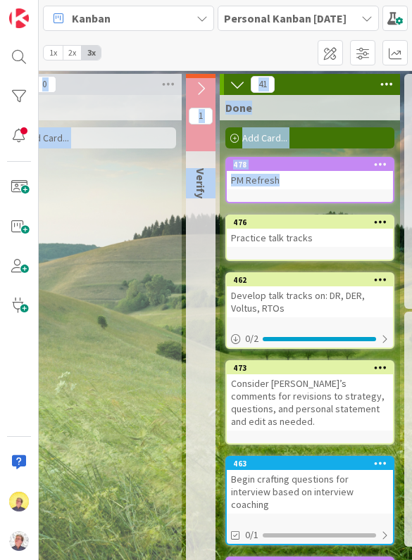
click at [205, 86] on icon at bounding box center [200, 88] width 15 height 15
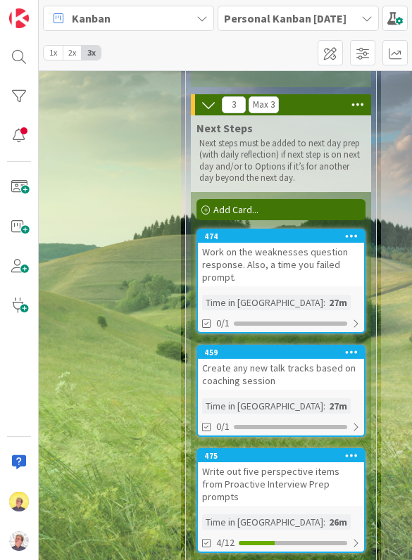
scroll to position [246, 1003]
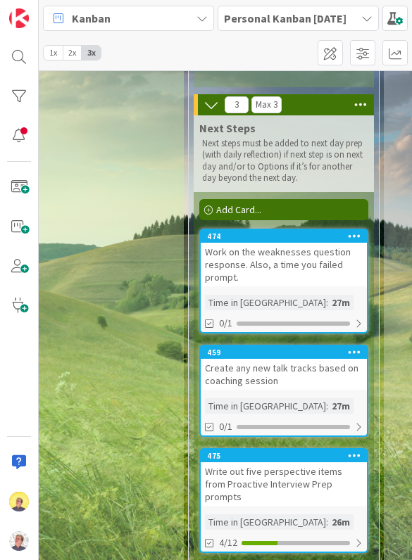
click at [263, 271] on div "Work on the weaknesses question response. Also, a time you failed prompt." at bounding box center [284, 265] width 166 height 44
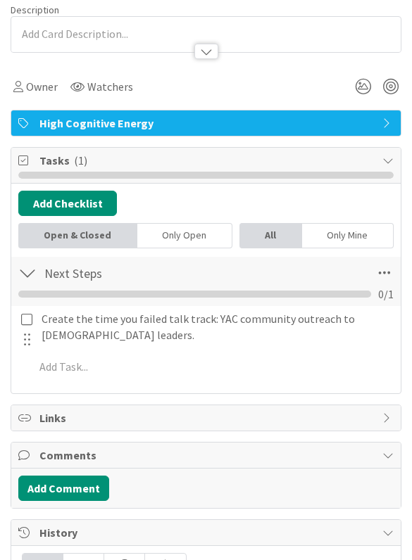
scroll to position [124, 0]
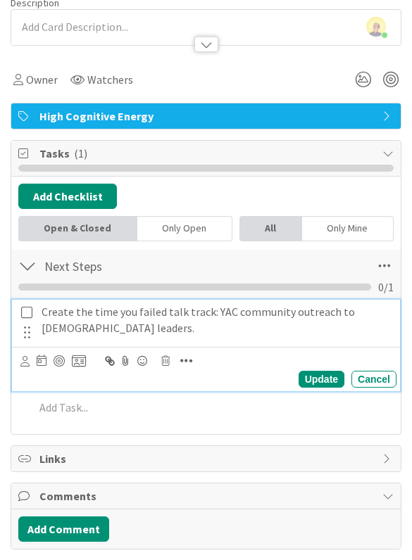
click at [263, 315] on p "Create the time you failed talk track: YAC community outreach to [DEMOGRAPHIC_D…" at bounding box center [216, 320] width 349 height 32
click at [80, 358] on icon at bounding box center [79, 361] width 14 height 13
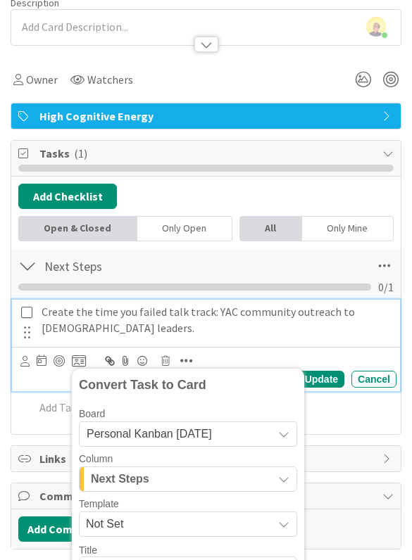
scroll to position [413, 0]
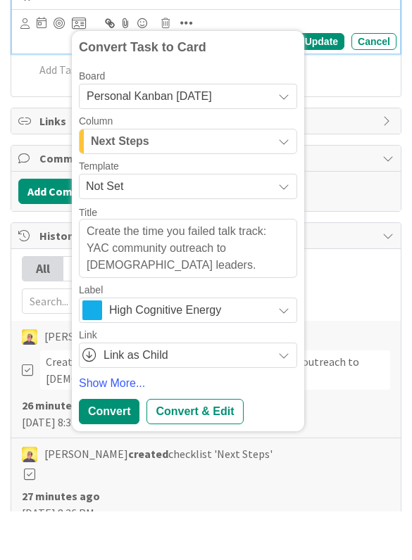
click at [263, 346] on div "High Cognitive Energy" at bounding box center [188, 358] width 218 height 25
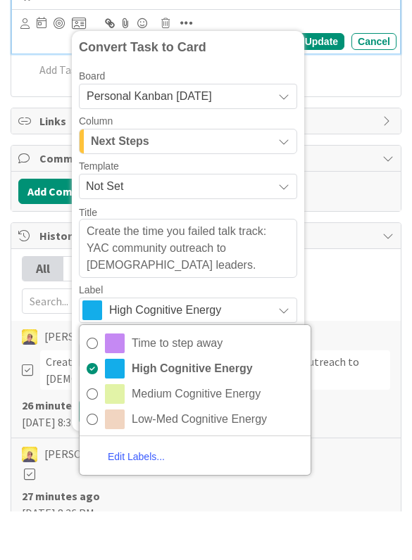
click at [241, 432] on span "Medium Cognitive Energy" at bounding box center [218, 442] width 172 height 21
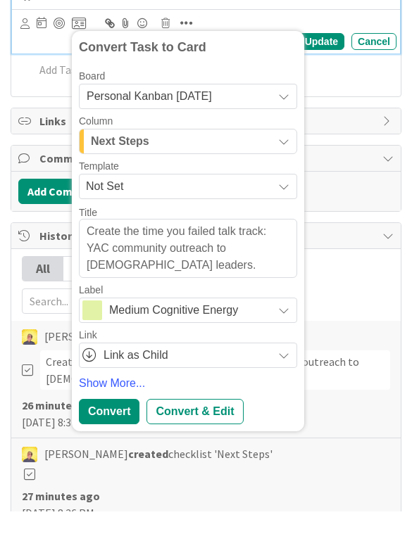
click at [122, 448] on div "Convert" at bounding box center [109, 460] width 61 height 25
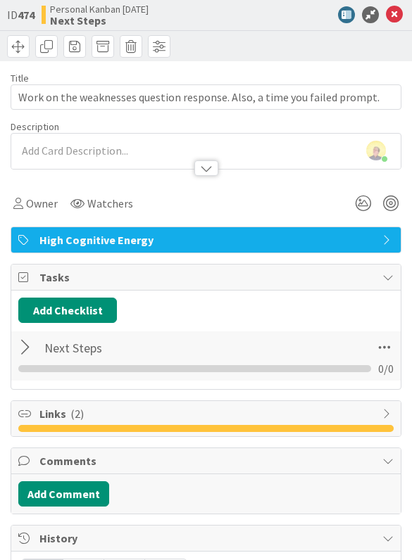
scroll to position [0, 0]
click at [263, 15] on icon at bounding box center [394, 14] width 17 height 17
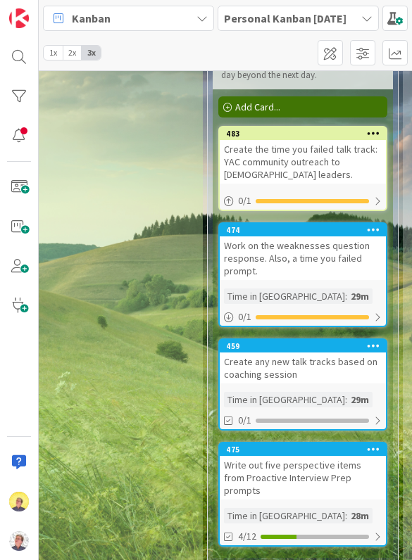
scroll to position [348, 983]
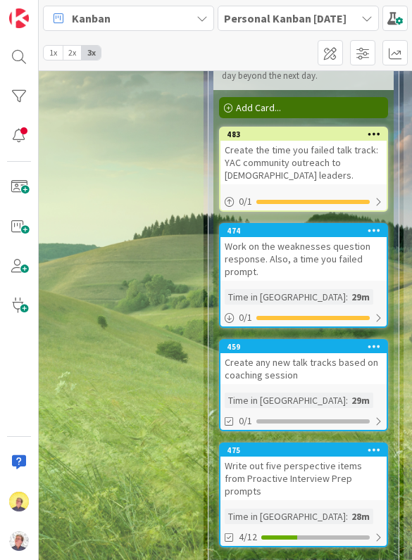
click at [263, 372] on div "Create any new talk tracks based on coaching session" at bounding box center [303, 368] width 166 height 31
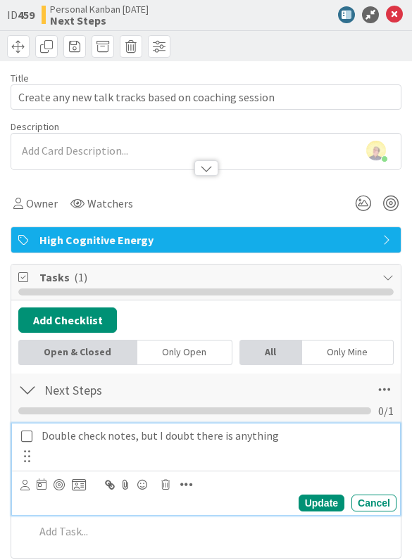
click at [75, 435] on p "Double check notes, but I doubt there is anything" at bounding box center [216, 436] width 349 height 16
click at [84, 488] on icon at bounding box center [79, 485] width 14 height 13
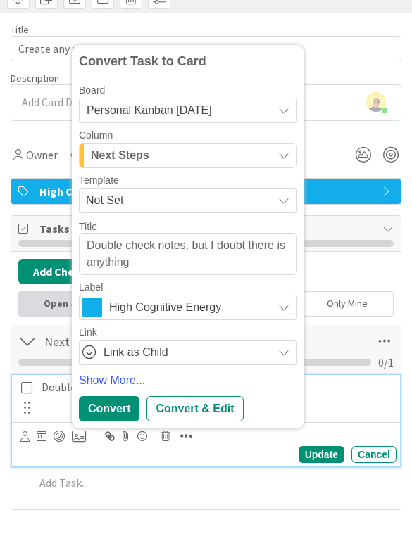
click at [233, 346] on span "High Cognitive Energy" at bounding box center [187, 356] width 156 height 20
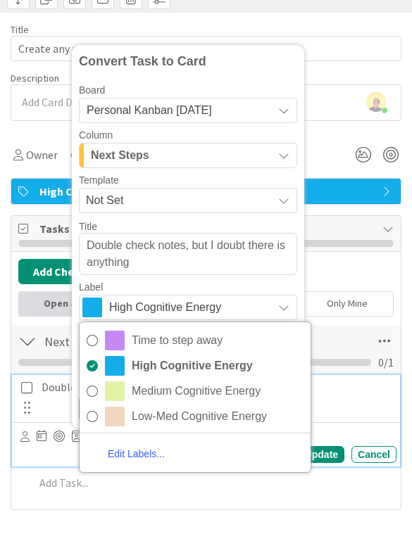
click at [179, 455] on span "Low-Med Cognitive Energy" at bounding box center [218, 465] width 172 height 21
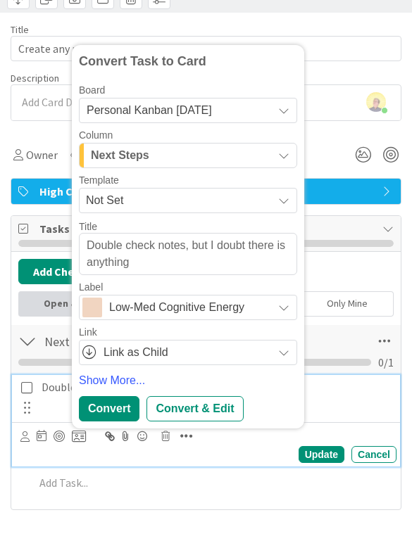
click at [132, 445] on div "Convert" at bounding box center [109, 457] width 61 height 25
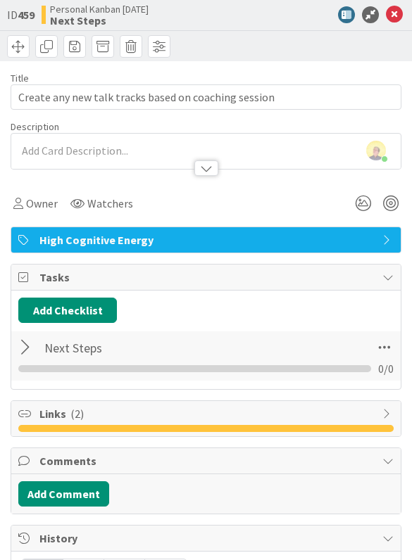
click at [263, 6] on icon at bounding box center [394, 14] width 17 height 17
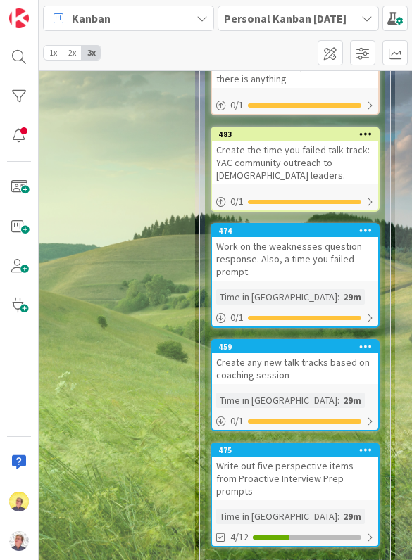
scroll to position [432, 993]
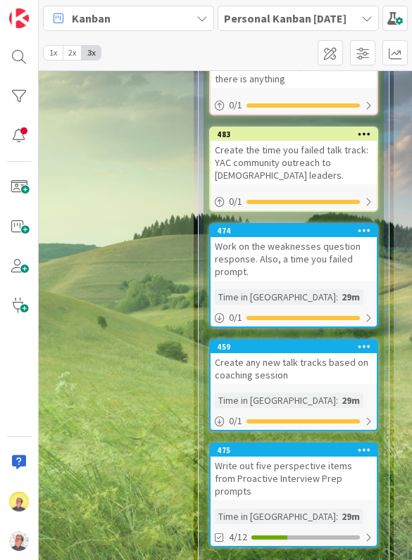
click at [263, 462] on div "Write out five perspective items from Proactive Interview Prep prompts" at bounding box center [293, 479] width 166 height 44
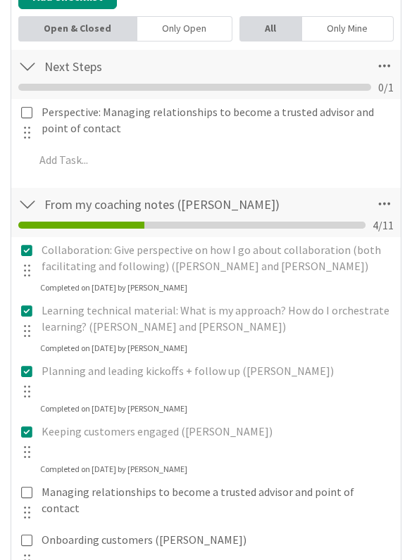
scroll to position [324, 0]
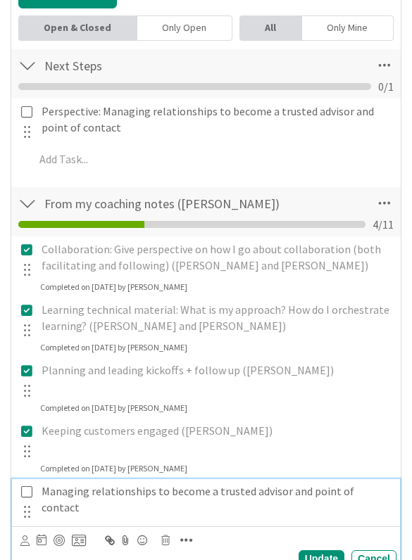
click at [67, 493] on p "Managing relationships to become a trusted advisor and point of contact" at bounding box center [216, 500] width 349 height 32
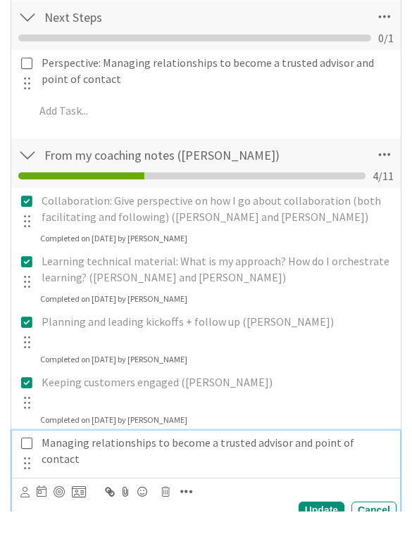
click at [83, 526] on icon at bounding box center [79, 540] width 14 height 13
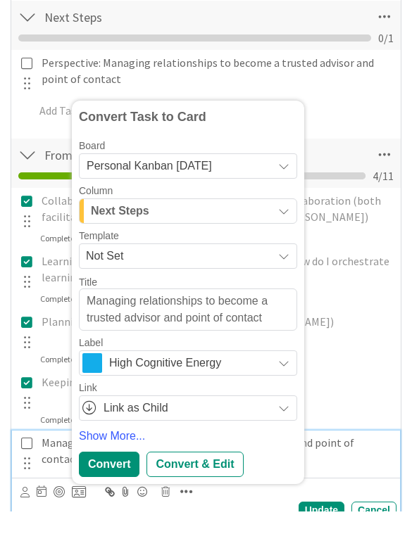
click at [118, 500] on div "Convert" at bounding box center [109, 512] width 61 height 25
type textarea "x"
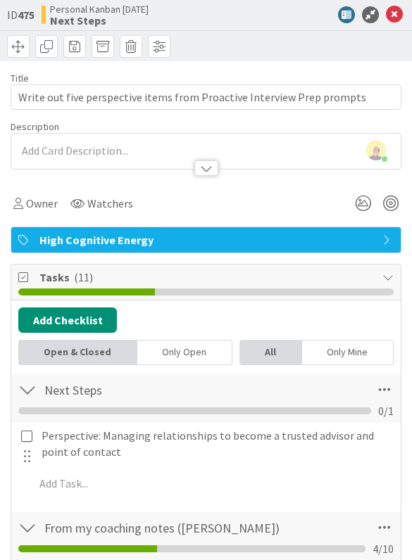
scroll to position [0, 0]
click at [263, 16] on icon at bounding box center [394, 14] width 17 height 17
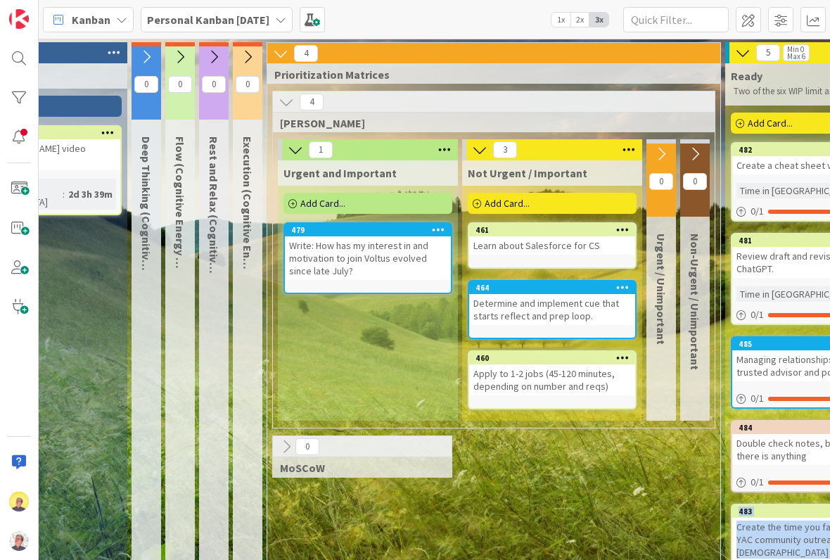
scroll to position [0, 93]
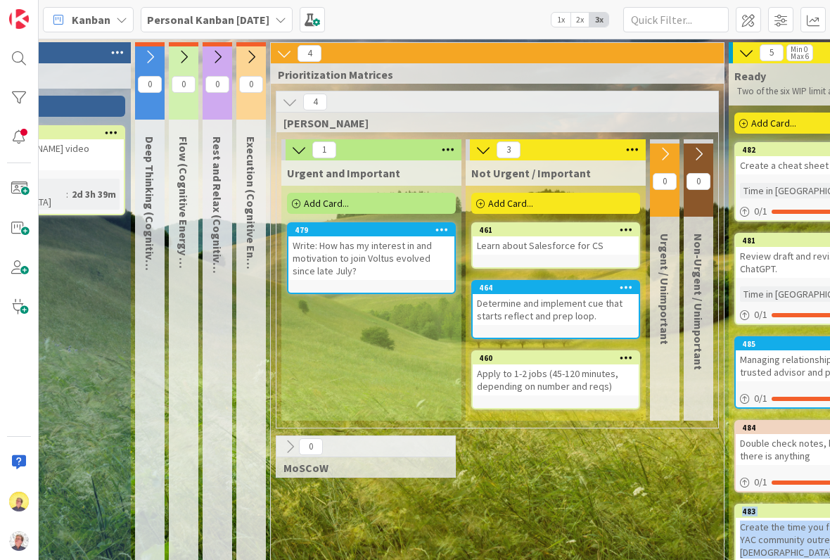
click at [263, 334] on div "Urgent and Important Add Card... 479 Write: How has my interest in and motivati…" at bounding box center [372, 290] width 180 height 260
click at [263, 303] on div "Urgent and Important Add Card... 479 Write: How has my interest in and motivati…" at bounding box center [372, 290] width 180 height 260
click at [263, 14] on div "Kanban Personal Kanban September 25 1x 2x 3x" at bounding box center [435, 19] width 792 height 39
click at [263, 16] on span at bounding box center [748, 19] width 25 height 25
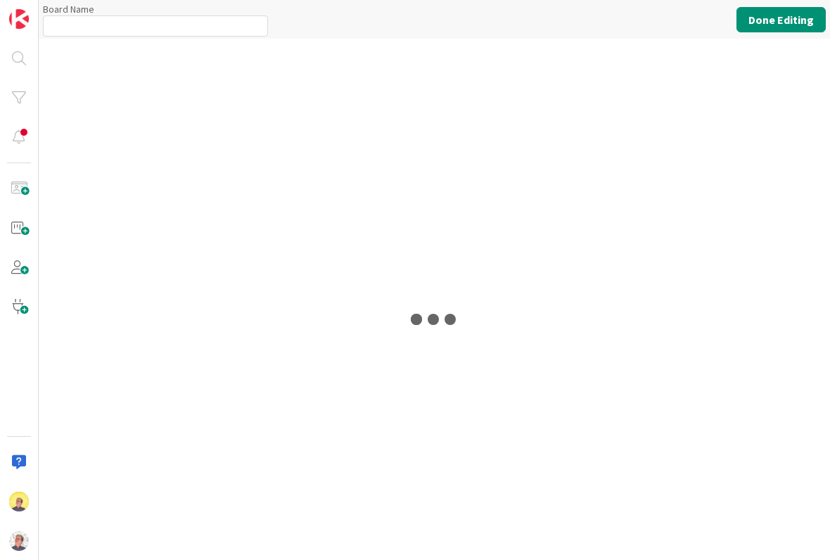
type input "Personal Kanban [DATE]"
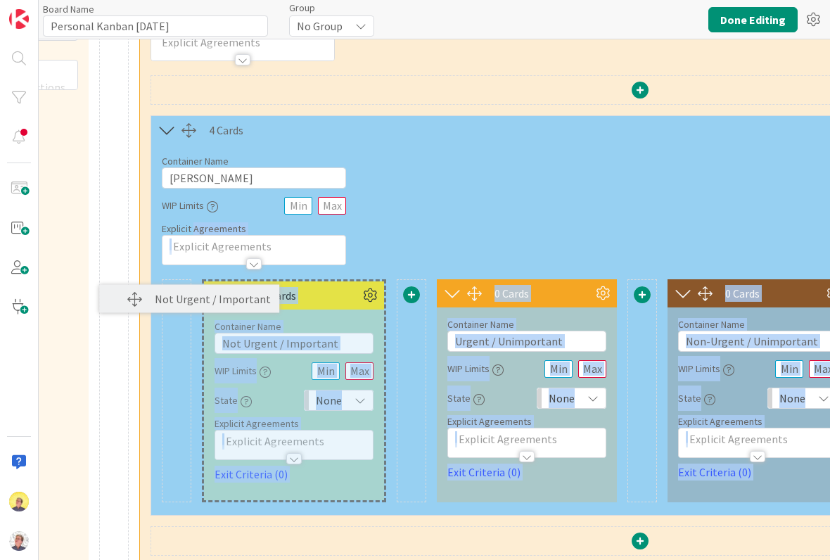
scroll to position [135, 1101]
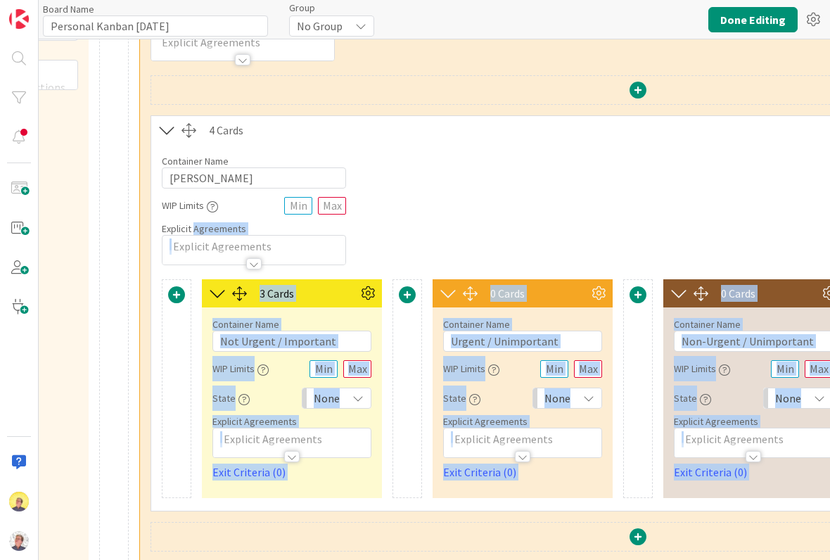
click at [263, 226] on div "Container Name 10 / 64 Eisenhower WIP Limits Explicit Agreements" at bounding box center [638, 204] width 974 height 121
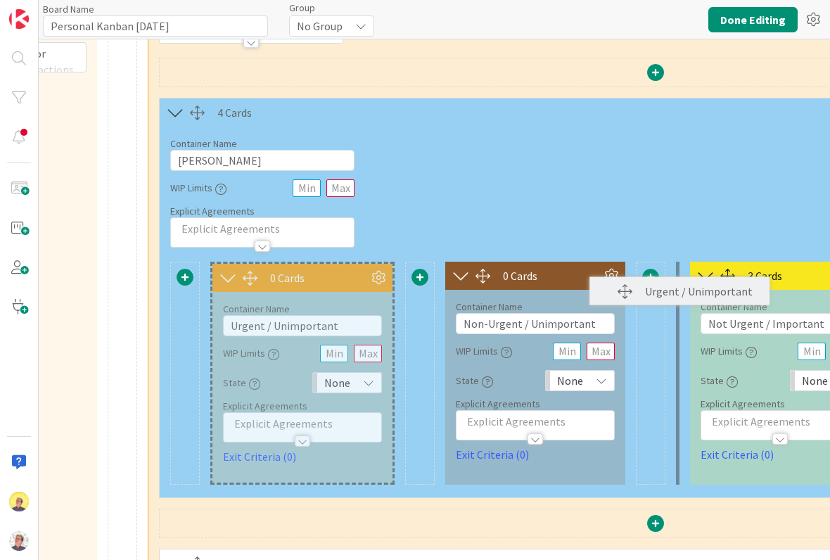
scroll to position [153, 1101]
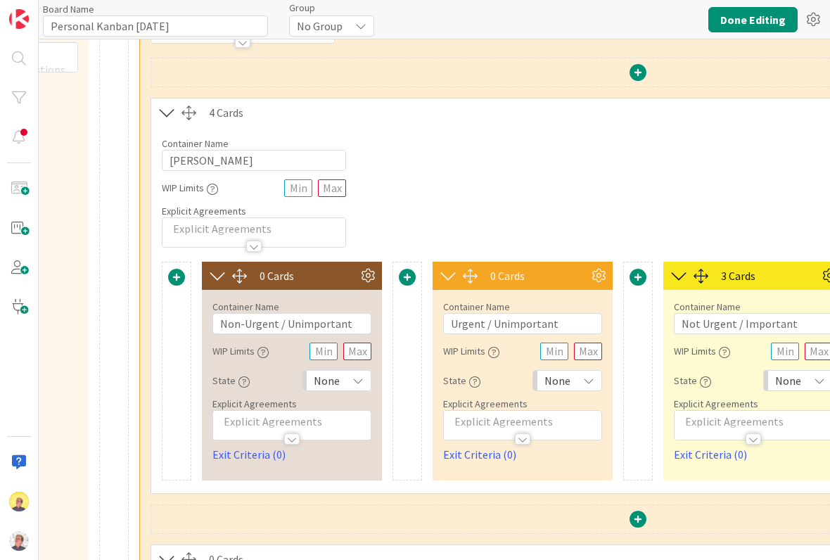
click at [263, 22] on button "Done Editing" at bounding box center [753, 19] width 89 height 25
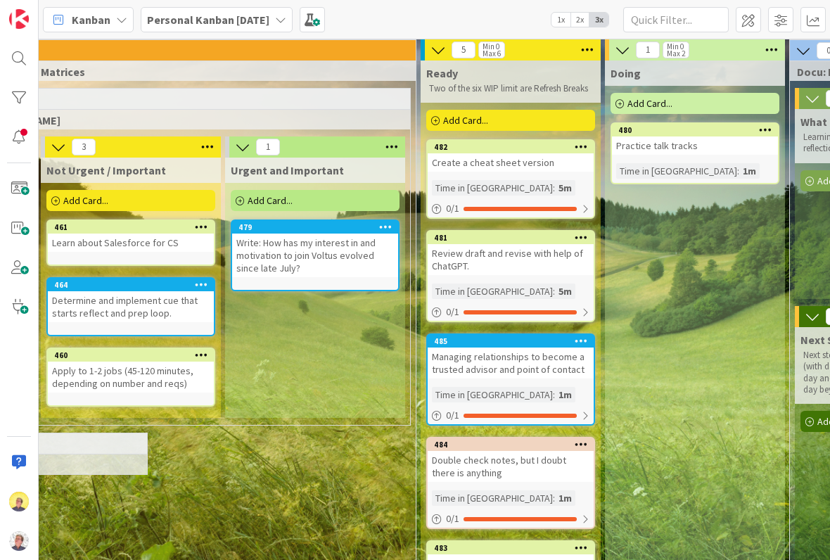
scroll to position [1, 401]
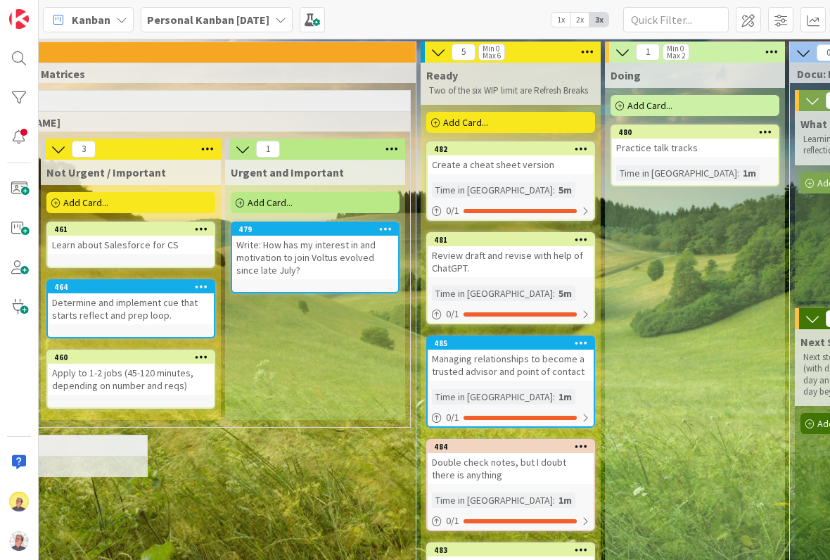
click at [263, 205] on div "Add Card..." at bounding box center [315, 202] width 169 height 21
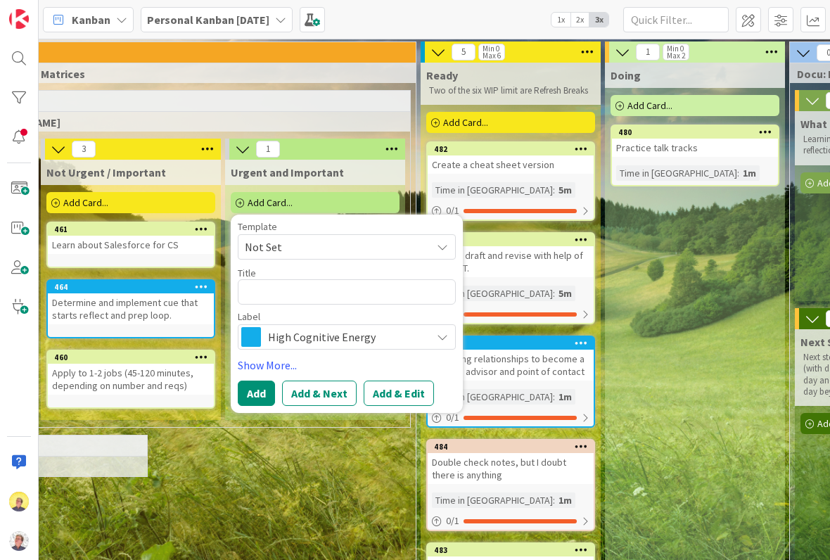
type textarea "x"
type textarea "W"
type textarea "x"
type textarea "Wr"
type textarea "x"
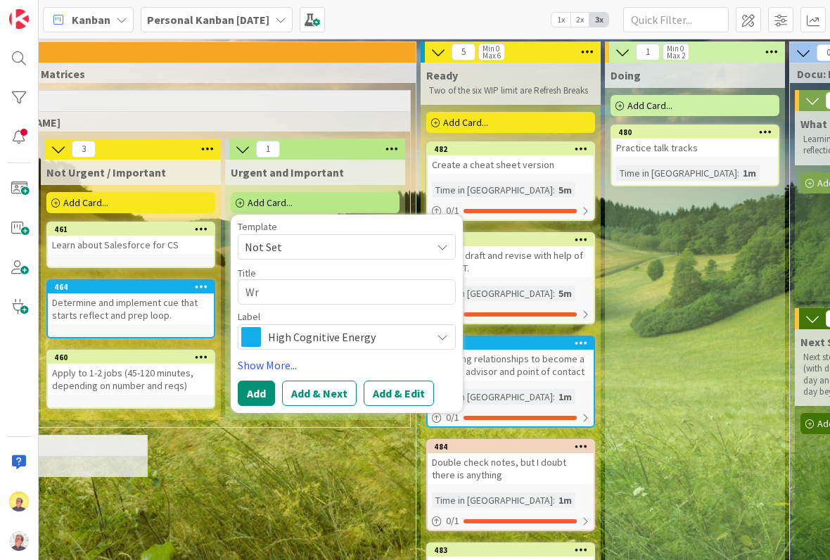
type textarea "Wri"
type textarea "x"
type textarea "Writ"
type textarea "x"
type textarea "Write"
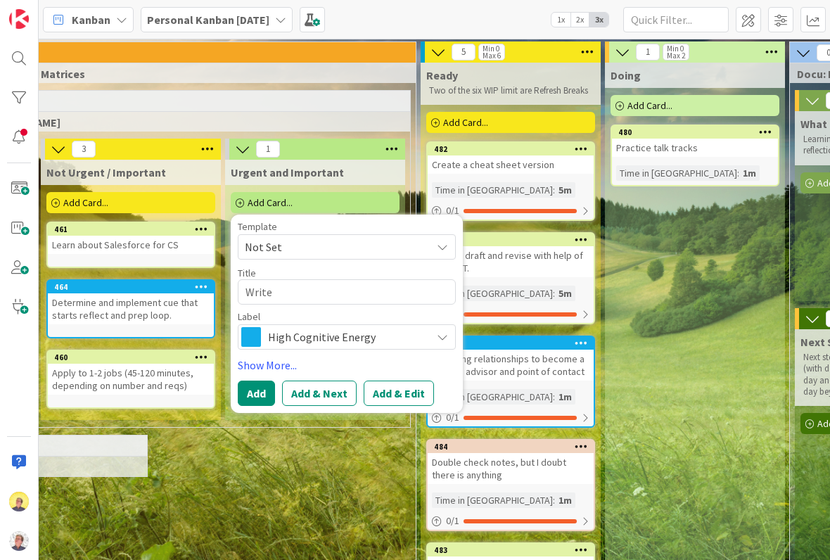
type textarea "x"
type textarea "Write"
type textarea "x"
type textarea "Write T"
type textarea "x"
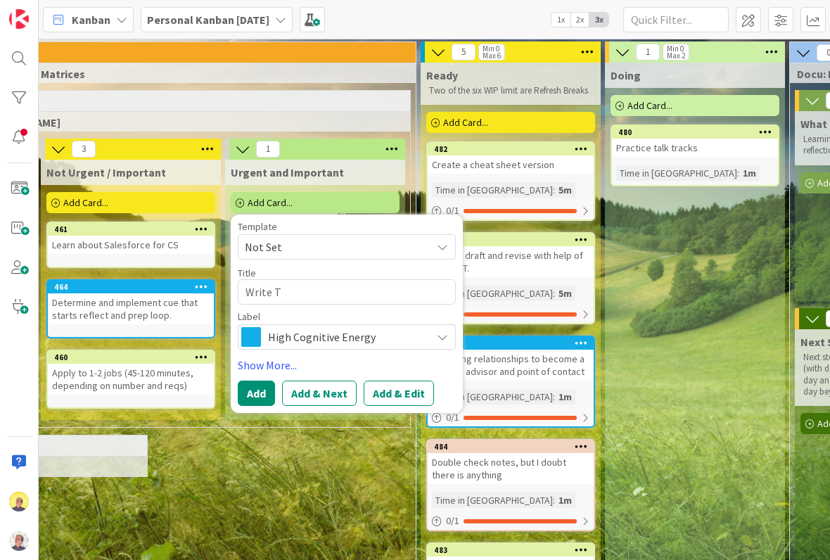
type textarea "Write Th"
type textarea "x"
type textarea "Write Tha"
type textarea "x"
type textarea "Write Than"
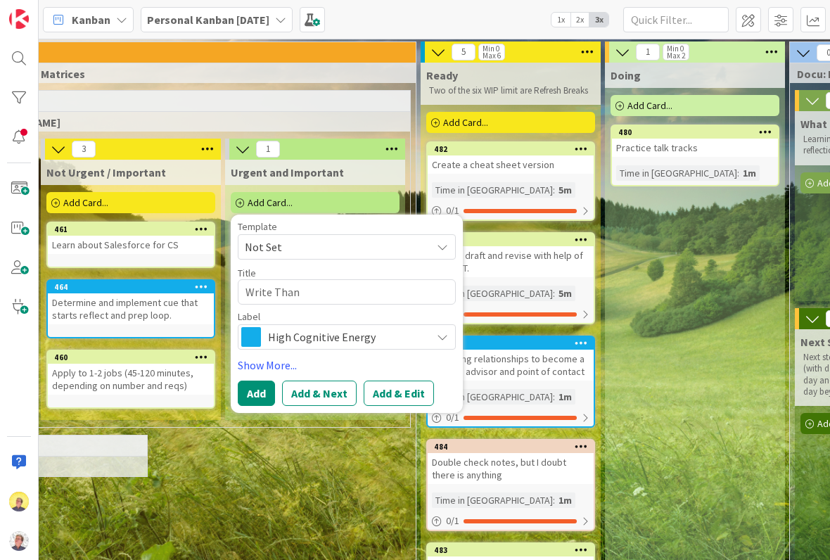
type textarea "x"
type textarea "Write Thank"
type textarea "x"
type textarea "Write Thank"
type textarea "x"
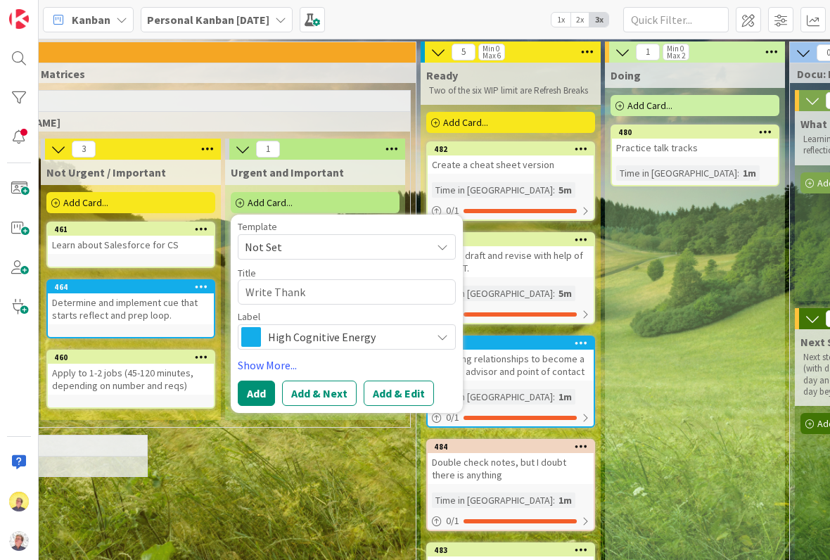
type textarea "Write Thank Y"
type textarea "x"
type textarea "Write Thank Yo"
type textarea "x"
type textarea "Write Thank You"
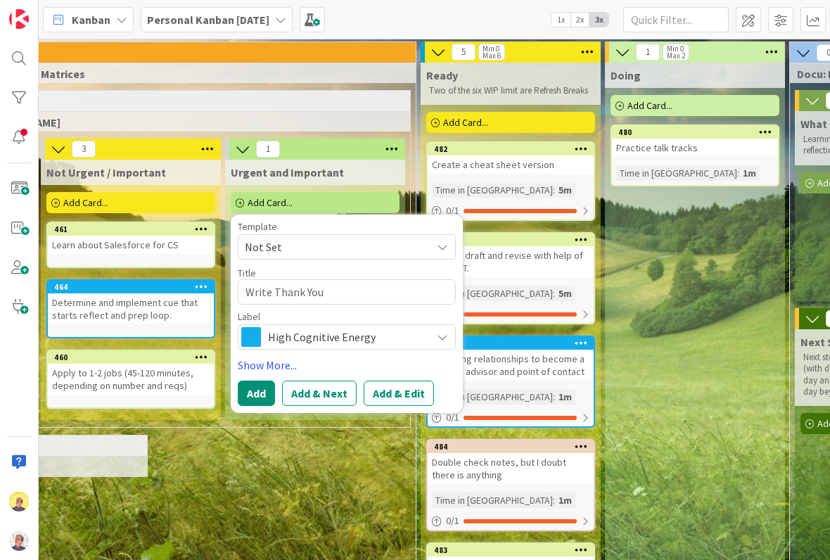
type textarea "x"
type textarea "Write Thank You"
type textarea "x"
type textarea "Write Thank You e"
type textarea "x"
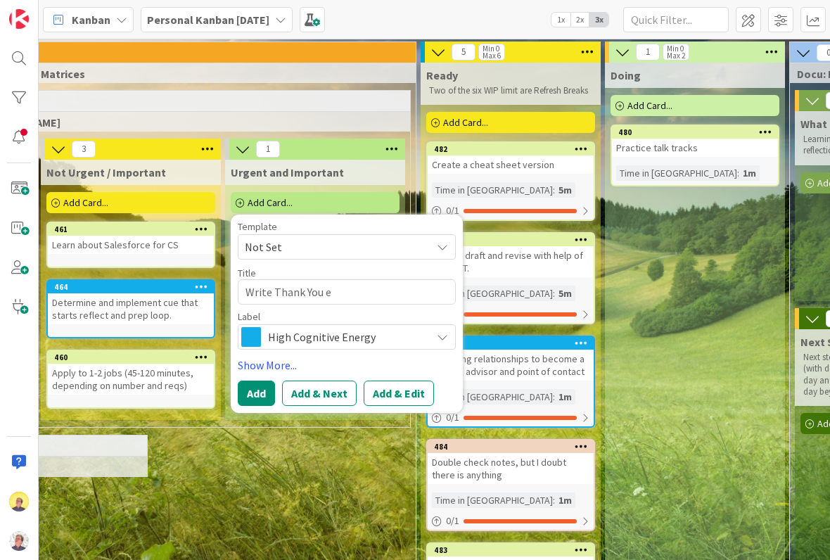
type textarea "Write Thank You em"
type textarea "x"
type textarea "Write Thank You ema"
type textarea "x"
type textarea "Write Thank You emai"
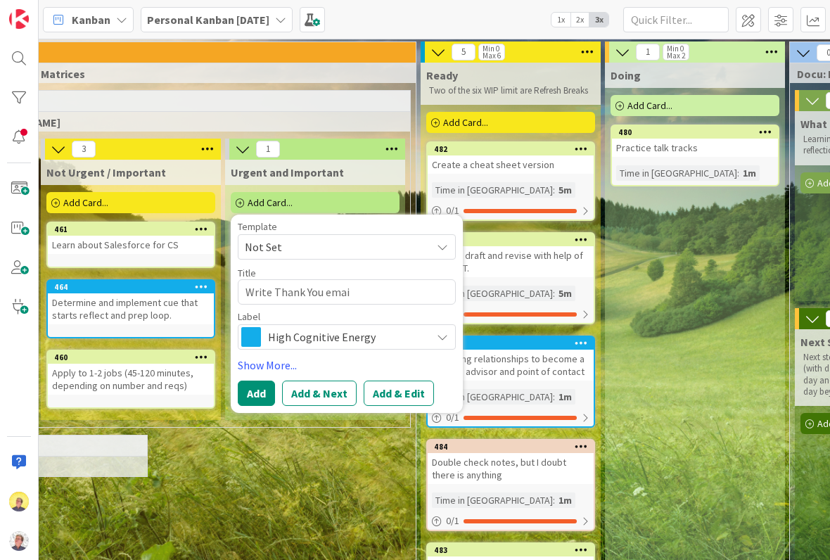
type textarea "x"
type textarea "Write Thank You email"
type textarea "x"
type textarea "Write Thank You emails"
type textarea "x"
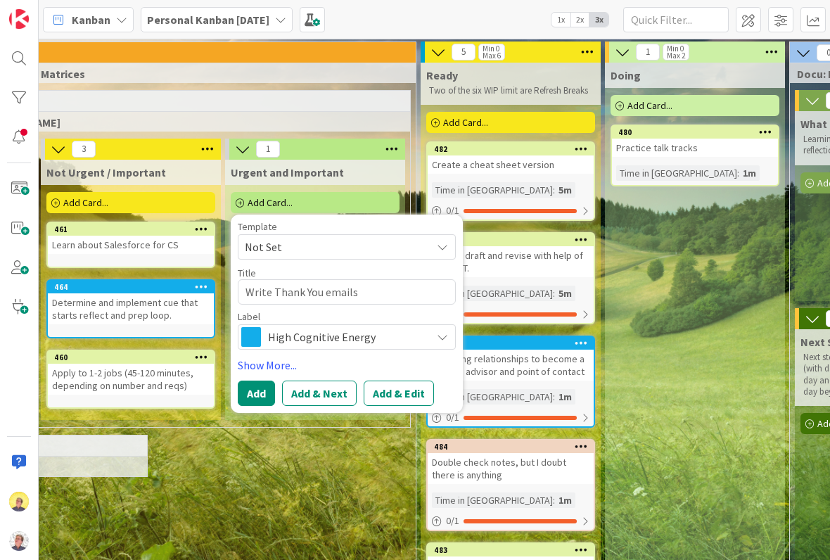
type textarea "Write Thank You emails"
type textarea "x"
type textarea "Write Thank You emails t"
type textarea "x"
type textarea "Write Thank You emails to"
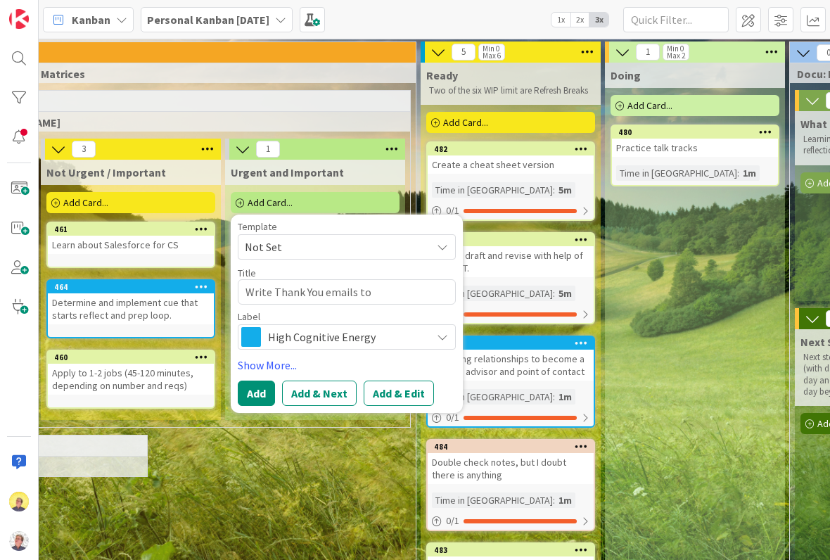
type textarea "x"
type textarea "Write Thank You emails to"
type textarea "x"
type textarea "Write Thank You emails to K"
type textarea "x"
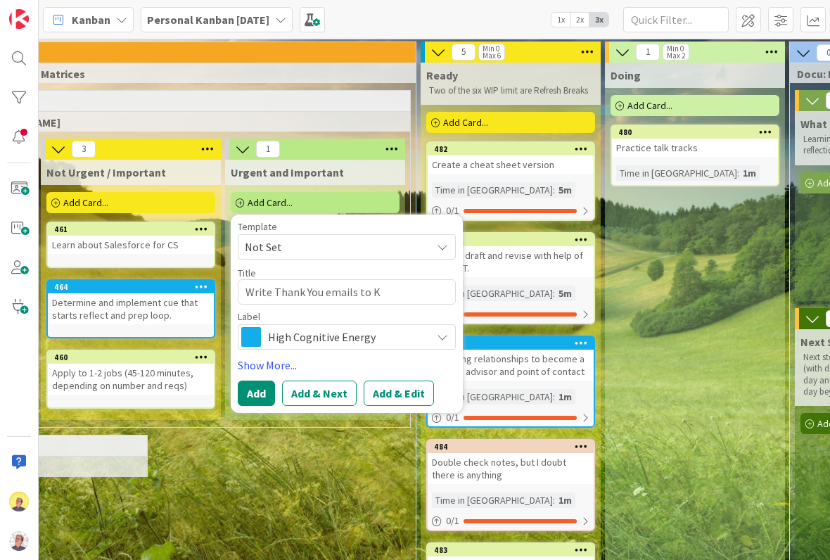
type textarea "Write Thank You emails to Ke"
type textarea "x"
type textarea "Write Thank You emails to Kel"
type textarea "x"
type textarea "Write Thank You emails to Kels"
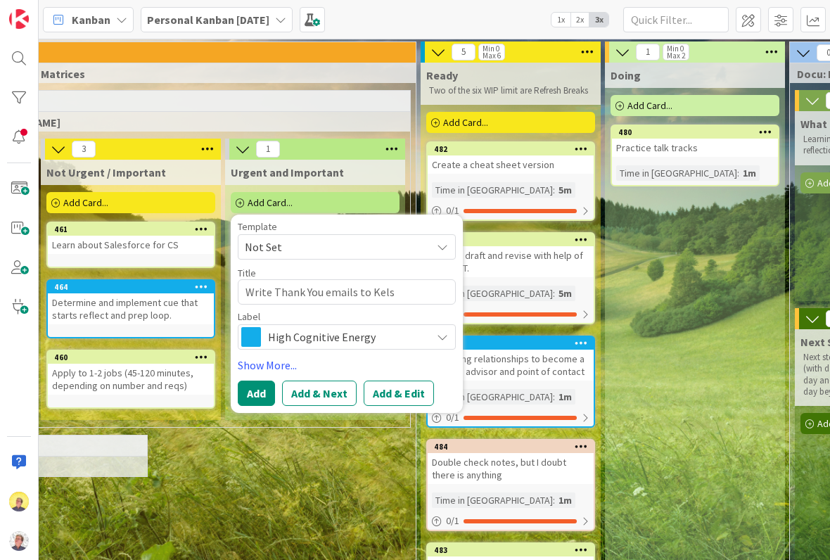
type textarea "x"
type textarea "Write Thank You emails to Kelse"
type textarea "x"
type textarea "Write Thank You emails to Kelsey"
type textarea "x"
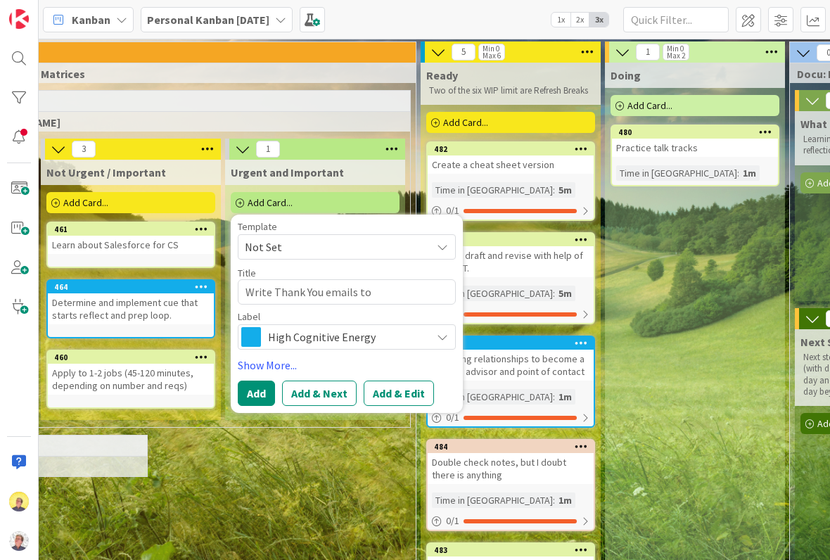
type textarea "Write Thank You emails to Kelsey"
type textarea "x"
type textarea "Write Thank You emails to Kelsey I"
type textarea "x"
type textarea "Write Thank You emails to Kelsey"
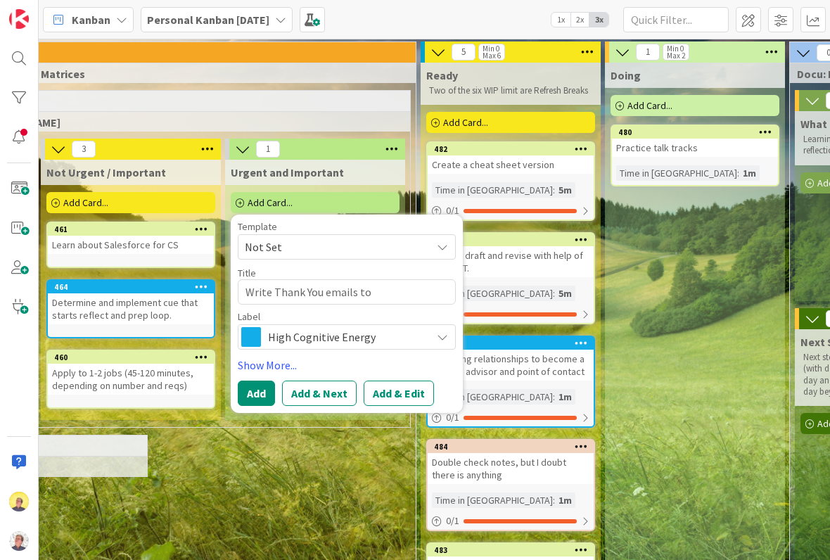
type textarea "x"
type textarea "Write Thank You emails to Kelsey a"
type textarea "x"
type textarea "Write Thank You emails to Kelsey an"
type textarea "x"
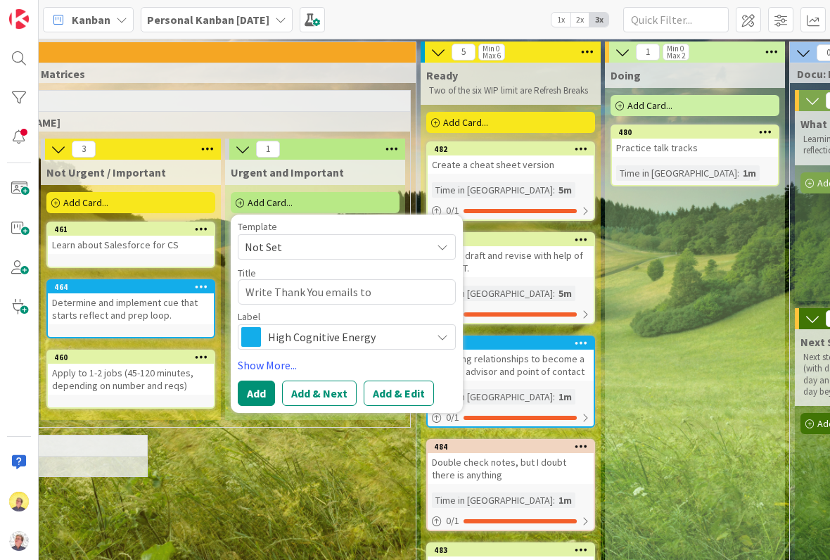
type textarea "Write Thank You emails to Kelsey and"
type textarea "x"
type textarea "Write Thank You emails to Kelsey and"
type textarea "x"
type textarea "Write Thank You emails to Kelsey and S"
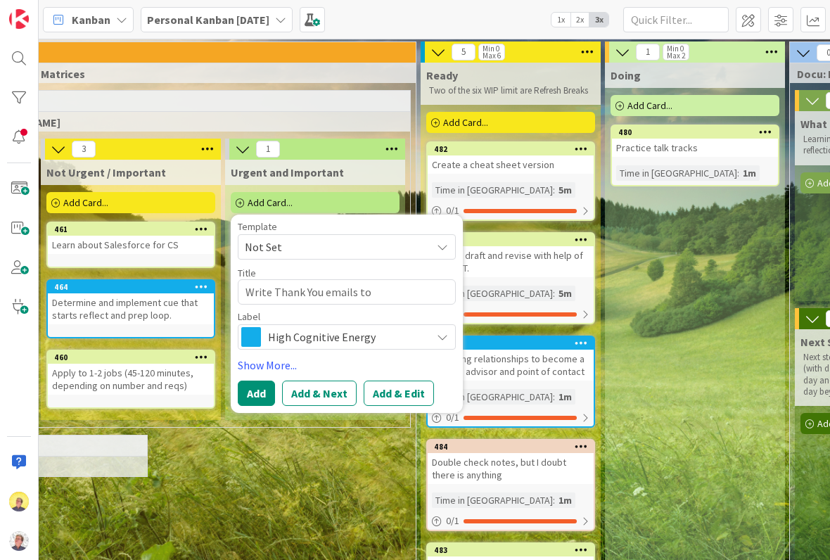
type textarea "x"
type textarea "Write Thank You emails to Kelsey and Se"
type textarea "x"
type textarea "Write Thank You emails to Kelsey and Sea"
type textarea "x"
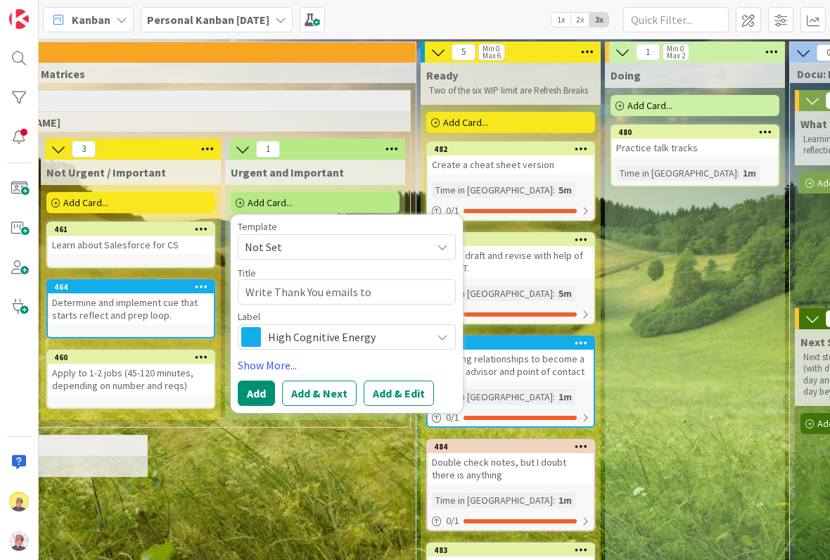
type textarea "Write Thank You emails to Kelsey and Sean"
click at [258, 402] on button "Add" at bounding box center [256, 393] width 37 height 25
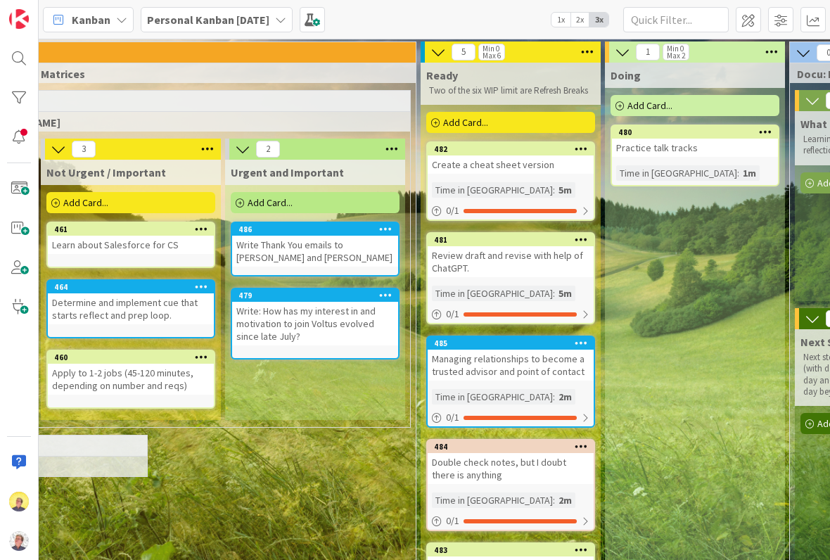
click at [263, 106] on div "Add Card..." at bounding box center [695, 105] width 169 height 21
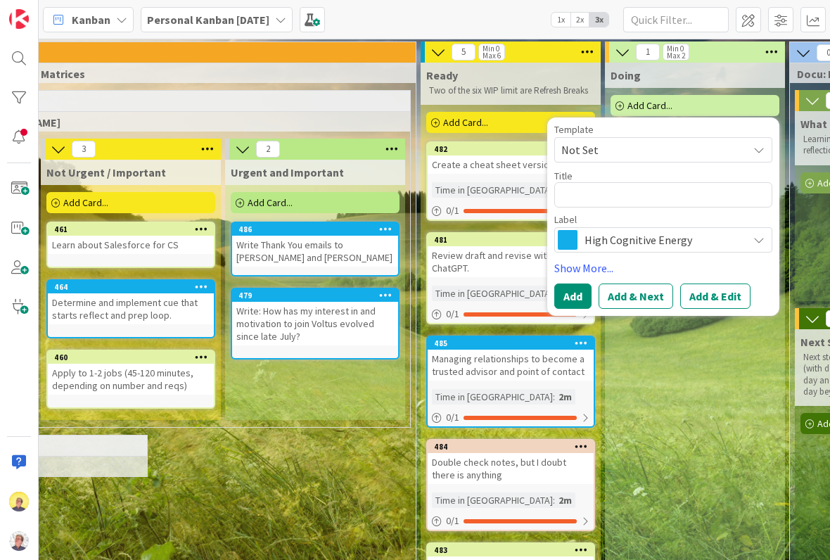
type textarea "x"
type textarea "S"
type textarea "x"
type textarea "St"
type textarea "x"
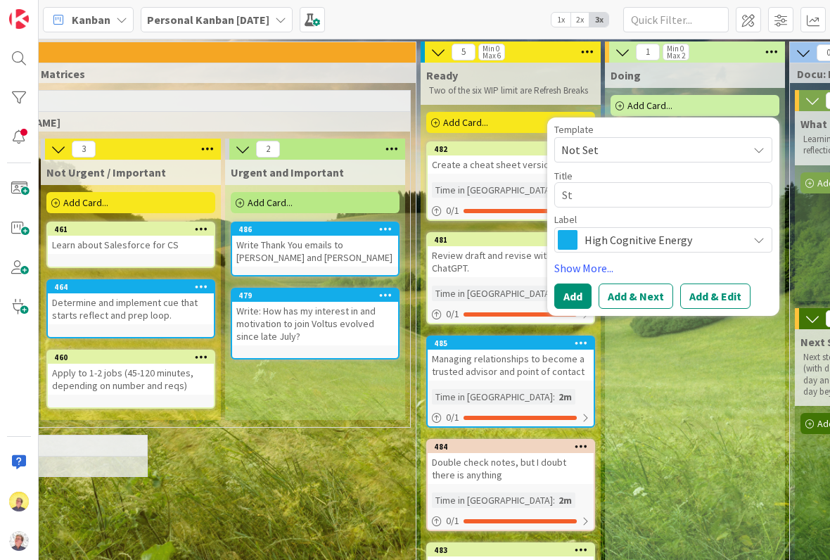
type textarea "Sta"
type textarea "x"
type textarea "Star"
type textarea "x"
type textarea "Start"
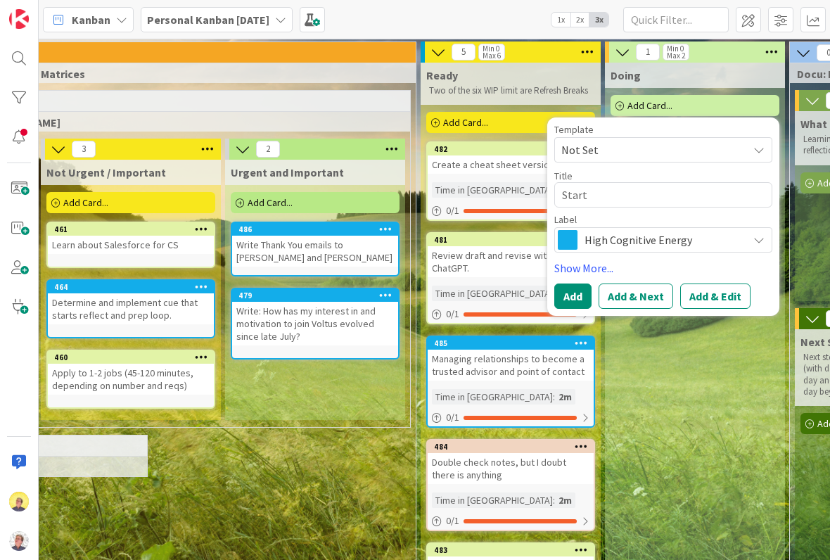
type textarea "x"
type textarea "Start"
type textarea "x"
type textarea "Start U"
type textarea "x"
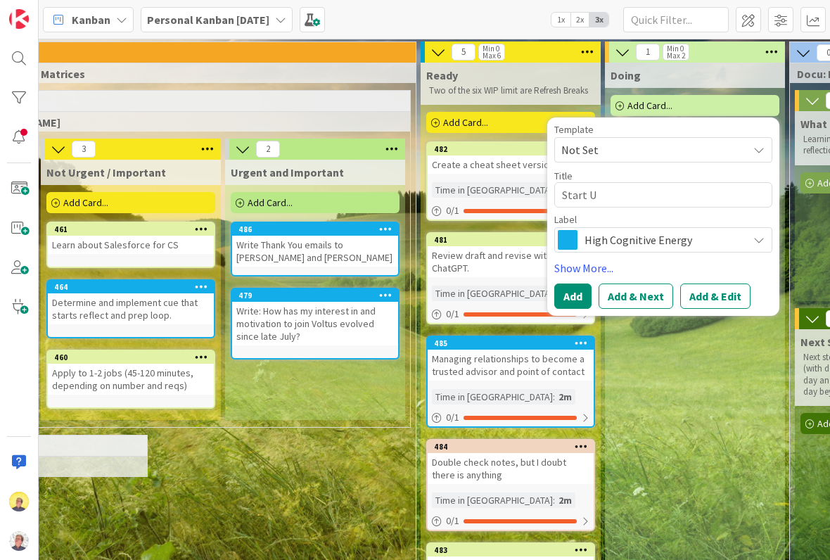
type textarea "Start UP"
type textarea "x"
type textarea "Start UP"
type textarea "x"
type textarea "Start UP *"
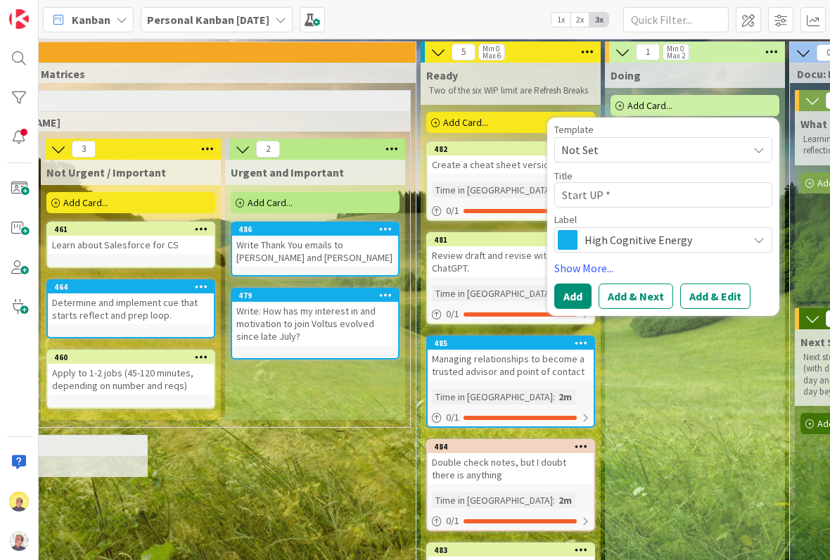
type textarea "x"
type textarea "Start UP"
type textarea "x"
type textarea "Start UP H"
type textarea "x"
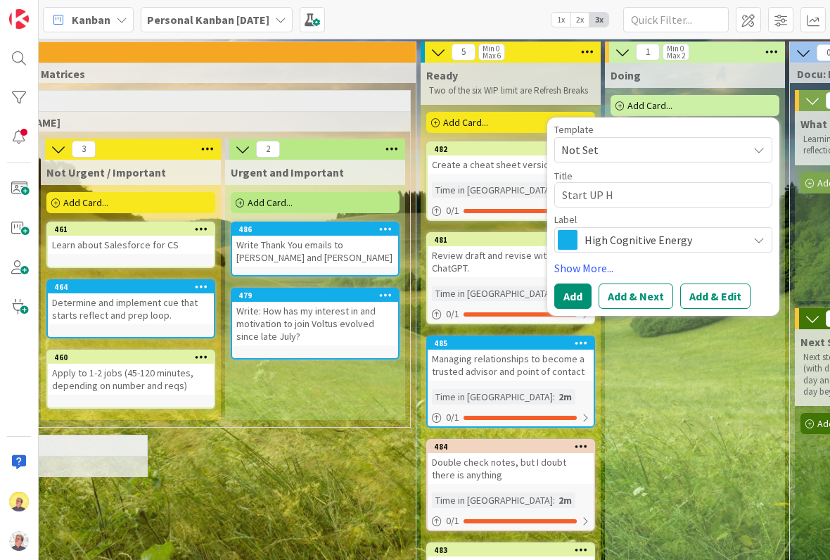
type textarea "Start UP He"
type textarea "x"
type textarea "Start UP H"
type textarea "x"
type textarea "Start UP"
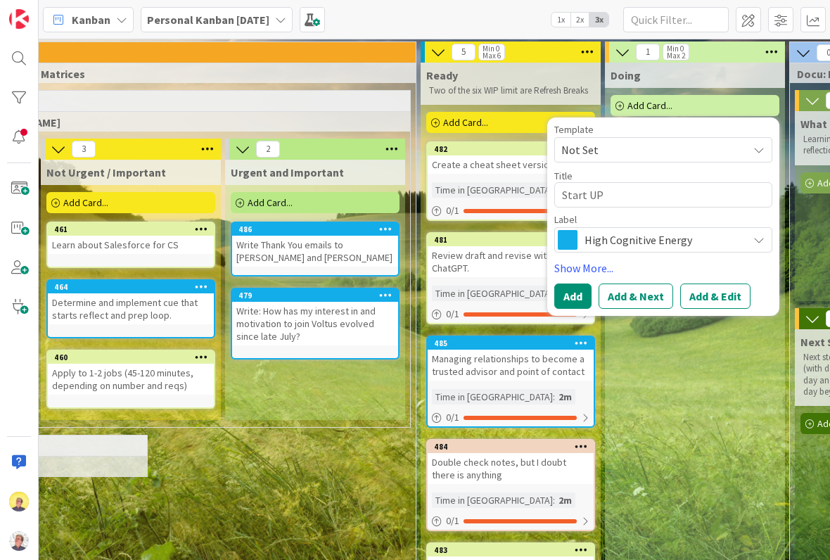
type textarea "x"
type textarea "Start UP ("
type textarea "x"
type textarea "Start UP (H"
type textarea "x"
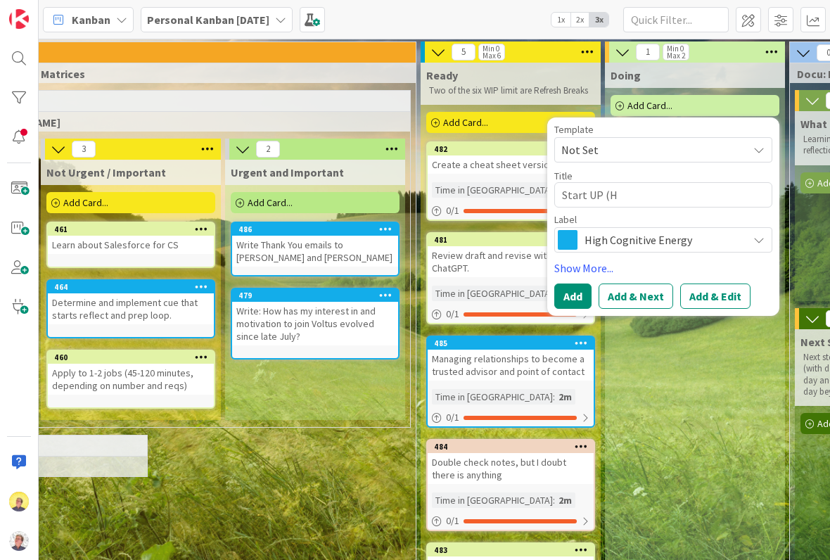
type textarea "Start UP (He"
type textarea "x"
type textarea "Start UP (Hey"
type textarea "x"
type textarea "Start UP (Hey"
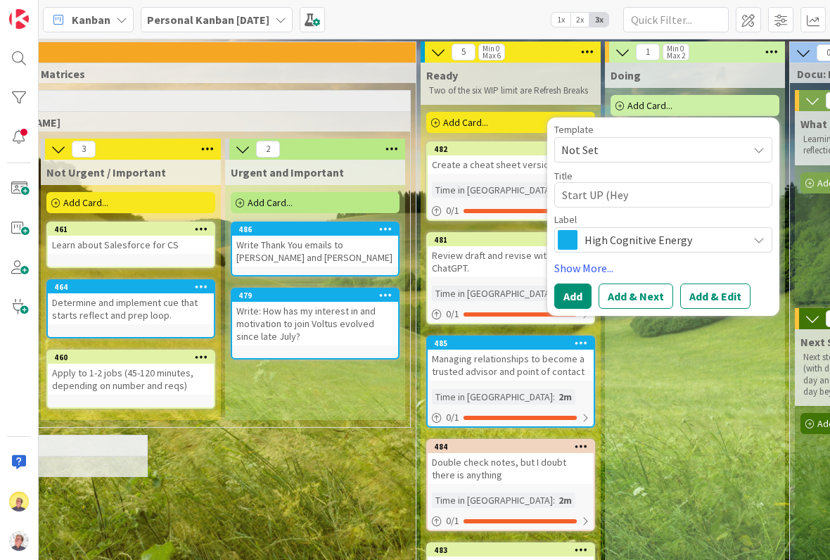
type textarea "x"
type textarea "Start UP (Hey C"
type textarea "x"
type textarea "Start UP (Hey Ca"
type textarea "x"
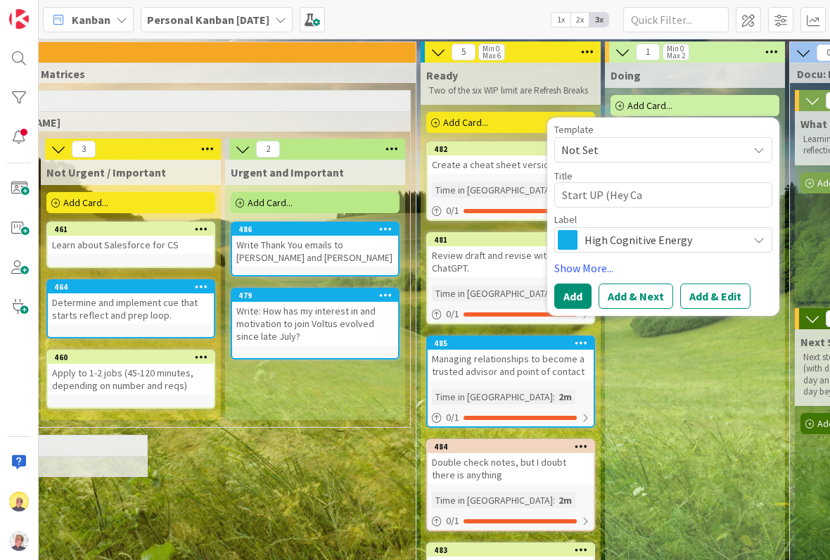
type textarea "Start UP (Hey Cal"
type textarea "x"
type textarea "Start UP (Hey Cale"
type textarea "x"
type textarea "Start UP (Hey Caled"
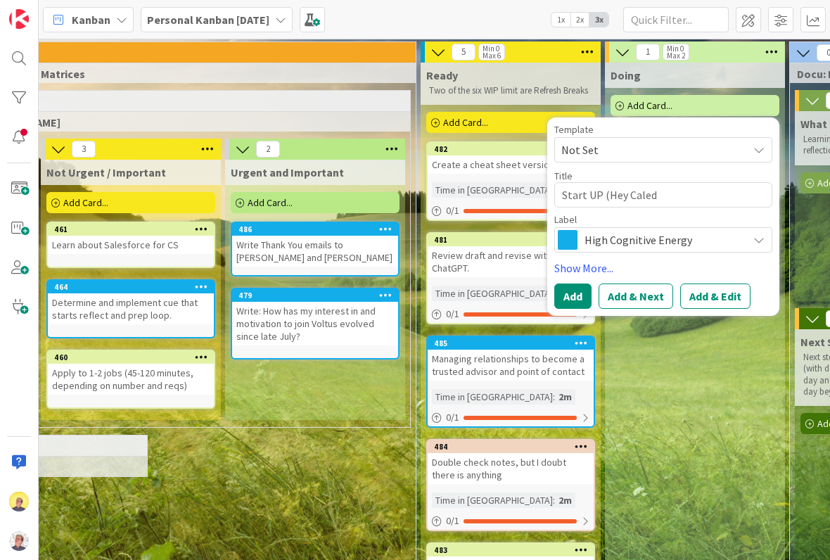
type textarea "x"
type textarea "Start UP (Hey Cale"
type textarea "x"
type textarea "Start UP (Hey Calen"
type textarea "x"
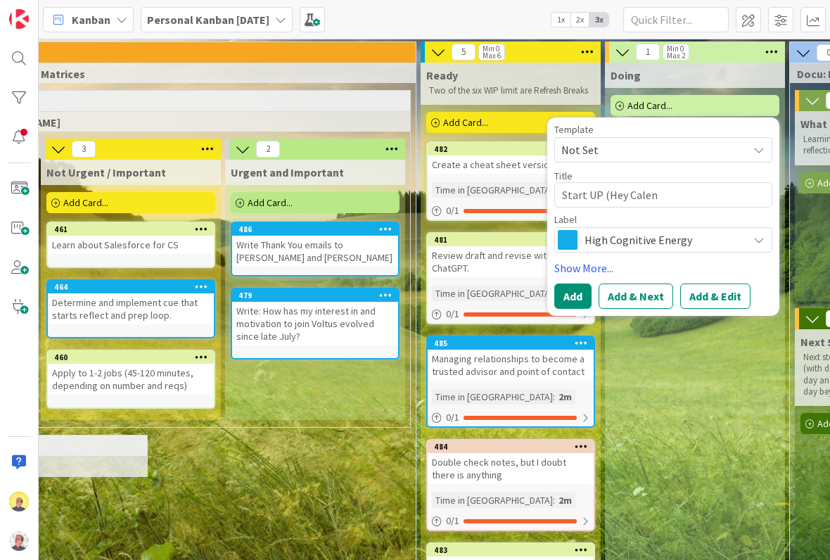
type textarea "Start UP (Hey Calend"
type textarea "x"
type textarea "Start UP (Hey Calenda"
type textarea "x"
type textarea "Start UP (Hey Calendar"
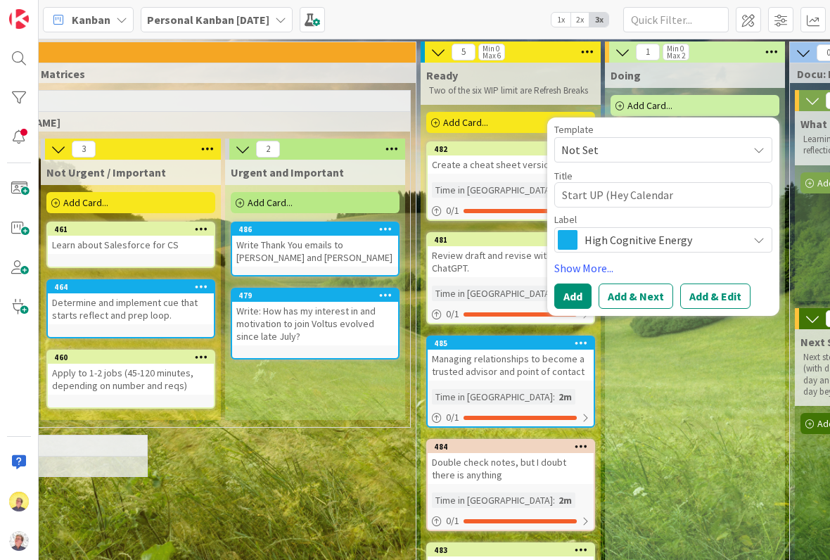
type textarea "x"
type textarea "Start UP (Hey Calendar)"
click at [263, 297] on button "Add" at bounding box center [573, 296] width 37 height 25
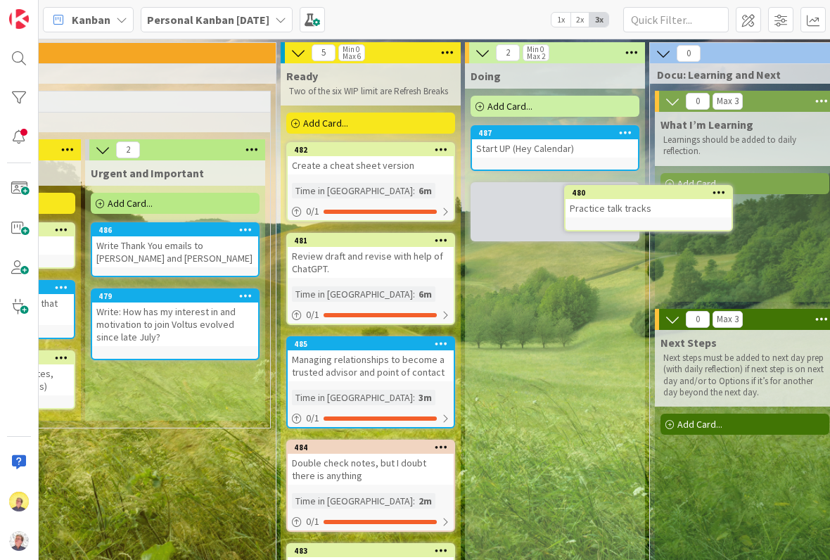
scroll to position [0, 552]
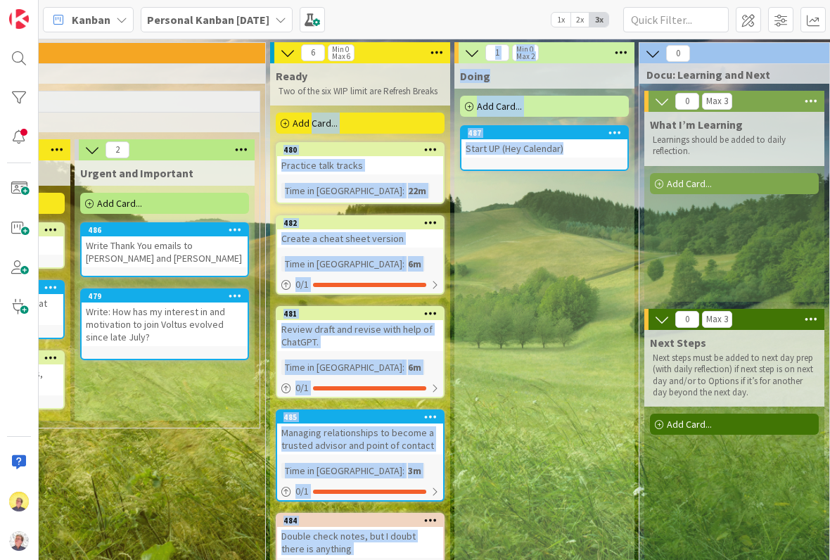
click at [263, 412] on div "Doing Add Card... Template Not Set Title 0 / 128 Label High Cognitive Energy Sh…" at bounding box center [545, 459] width 180 height 792
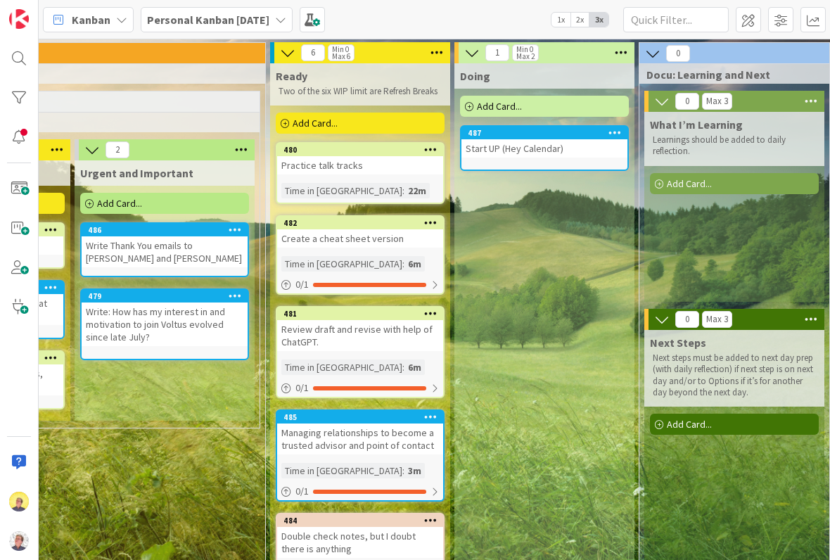
click at [263, 246] on div "Create a cheat sheet version" at bounding box center [360, 238] width 166 height 18
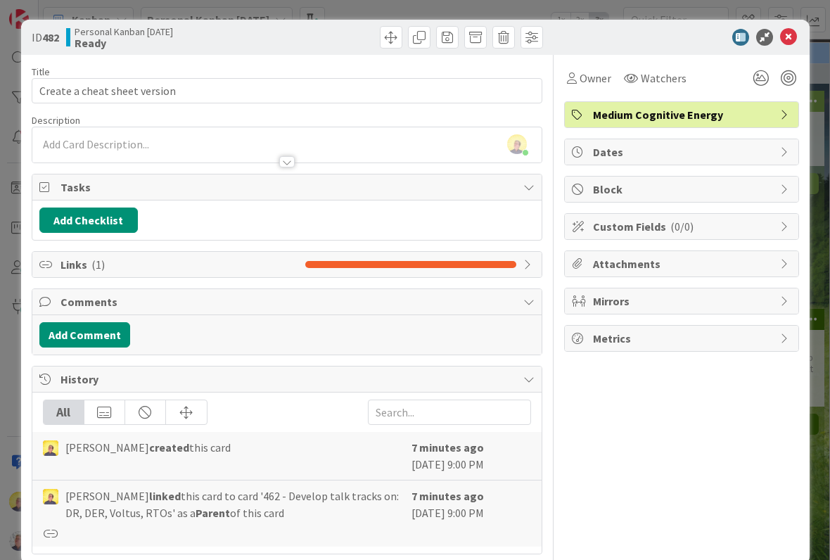
click at [263, 37] on icon at bounding box center [789, 37] width 17 height 17
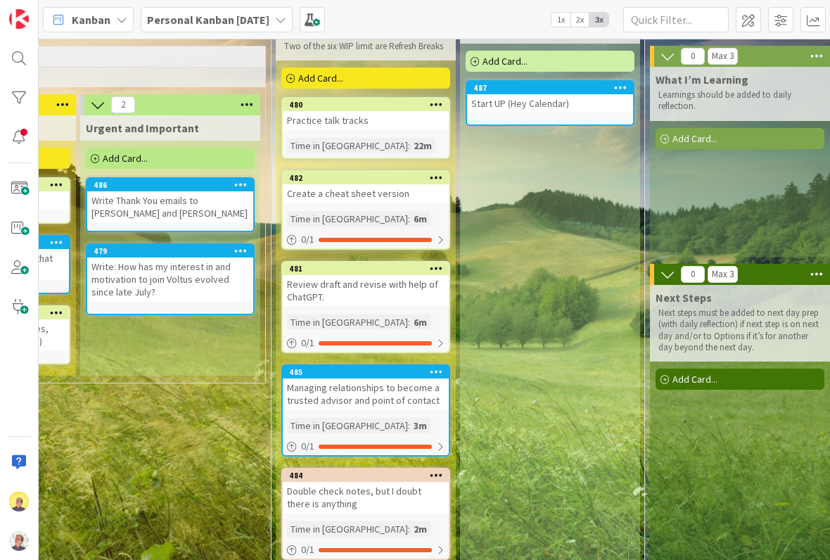
scroll to position [41, 543]
